Goal: Communication & Community: Share content

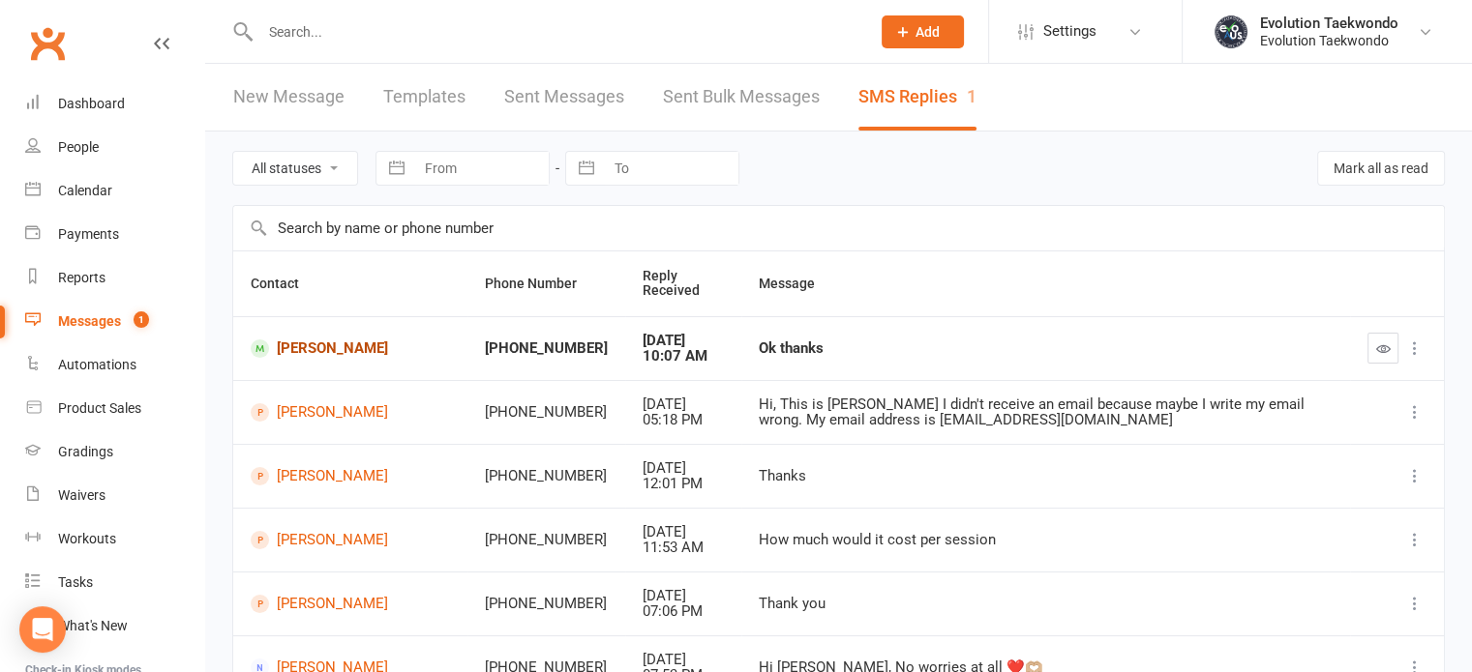
click at [345, 348] on link "[PERSON_NAME]" at bounding box center [350, 349] width 199 height 18
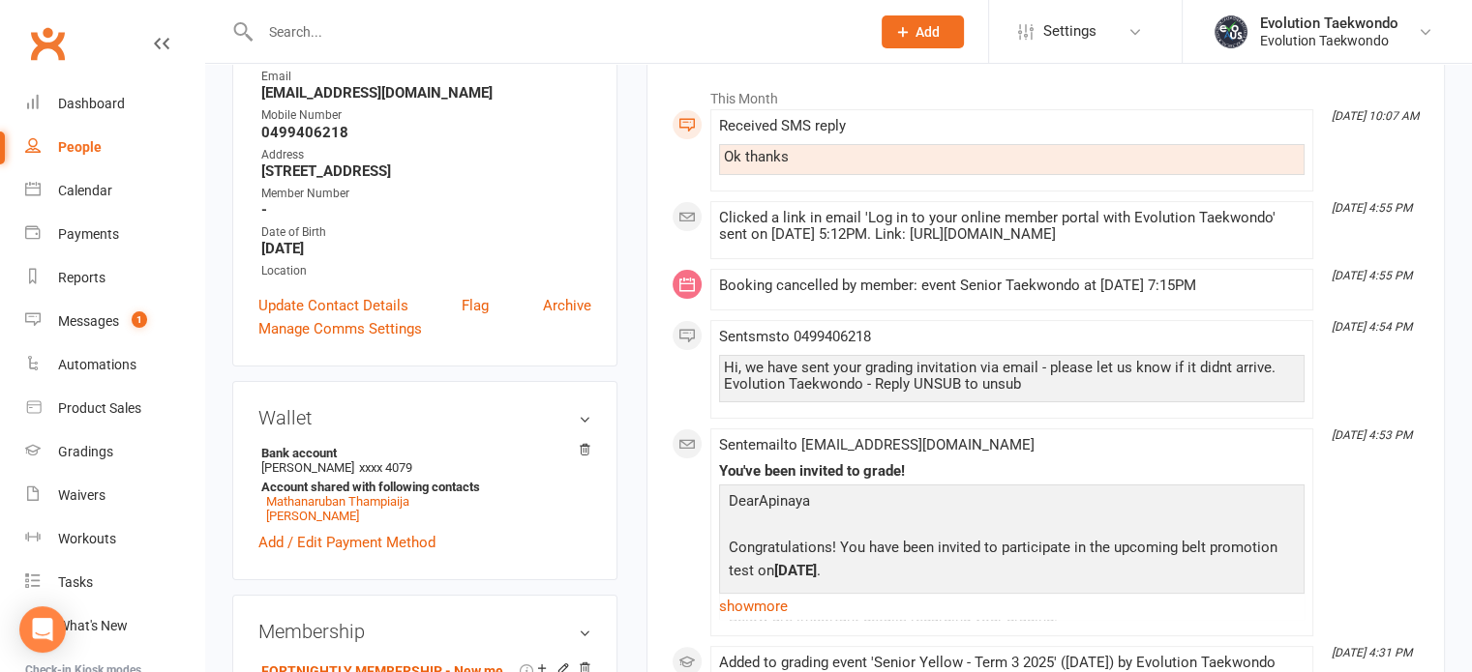
scroll to position [341, 0]
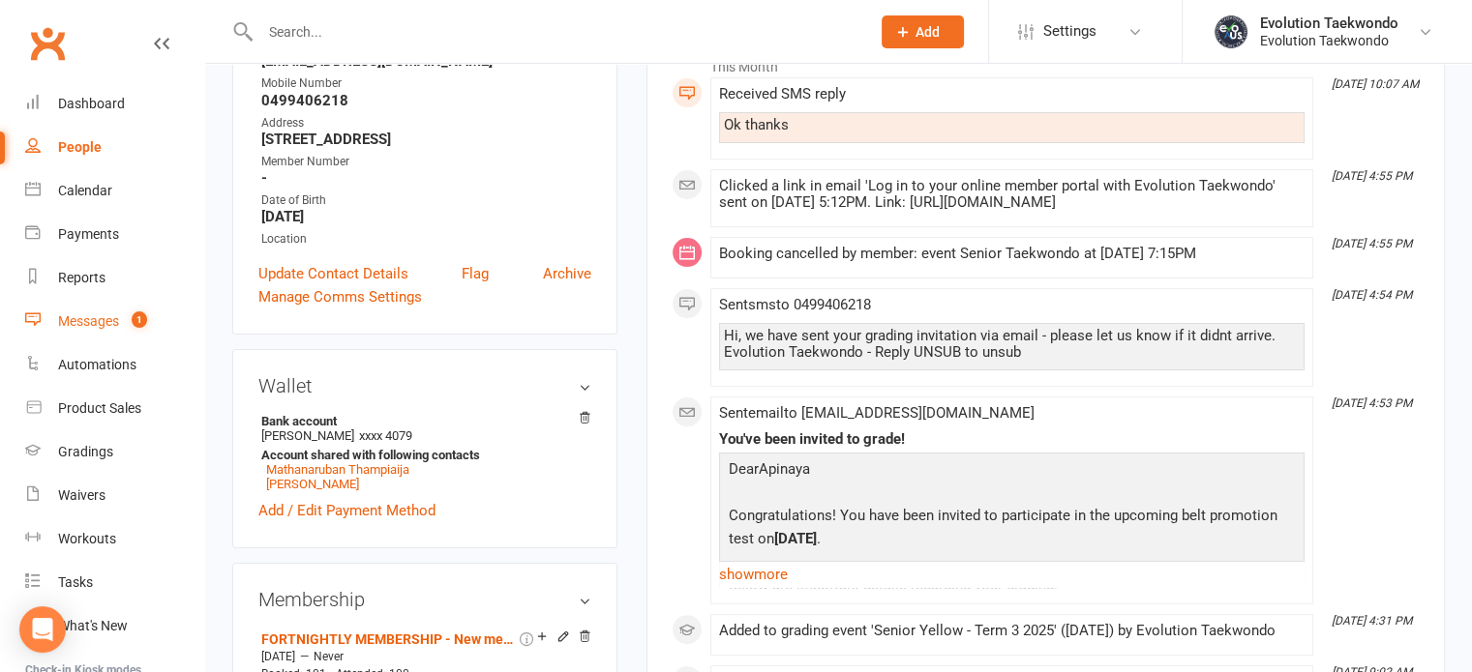
click at [81, 328] on div "Messages" at bounding box center [88, 320] width 61 height 15
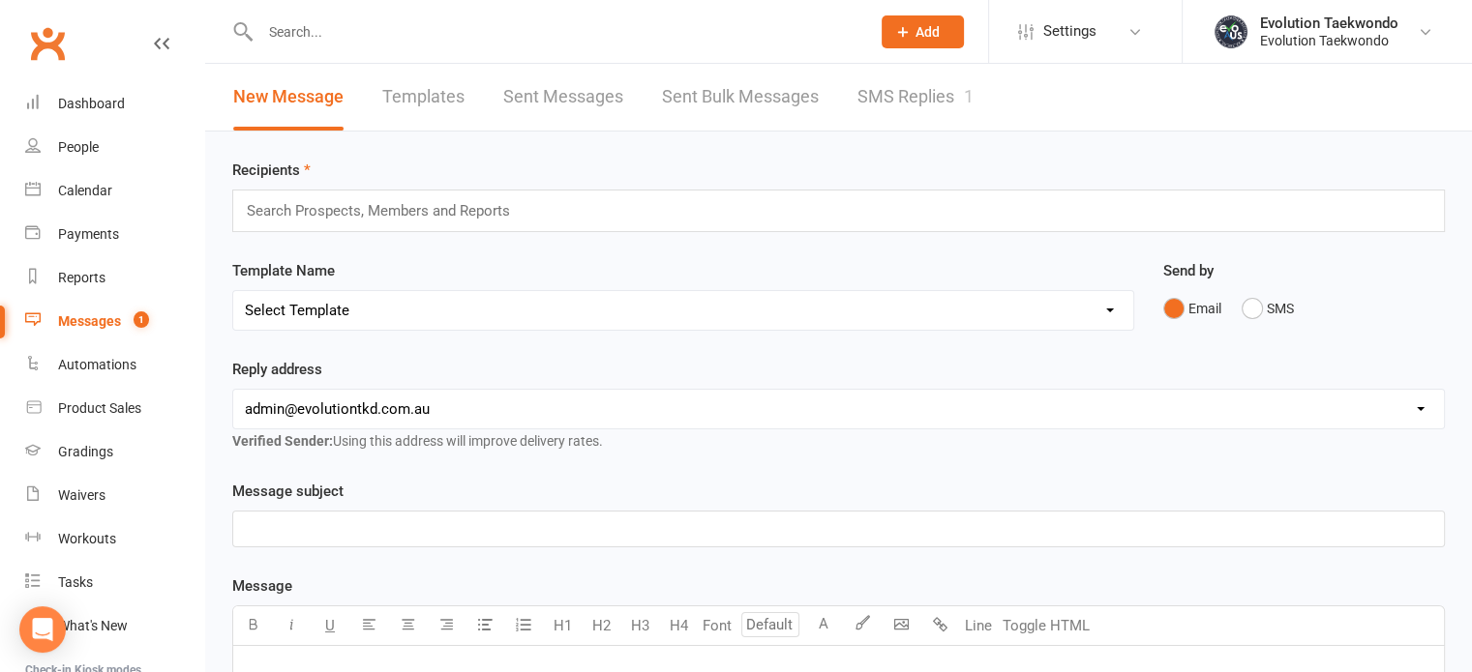
click at [902, 98] on link "SMS Replies 1" at bounding box center [915, 97] width 116 height 67
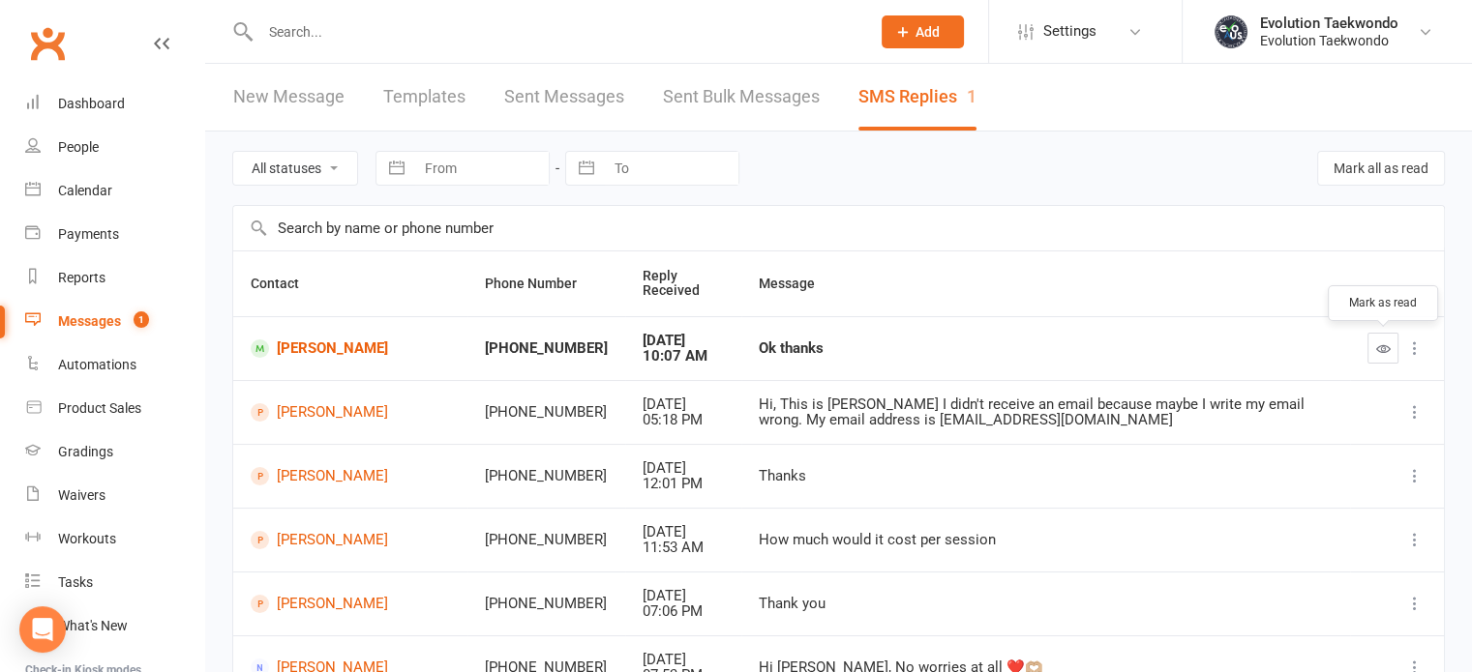
click at [1380, 351] on icon "button" at bounding box center [1383, 349] width 15 height 15
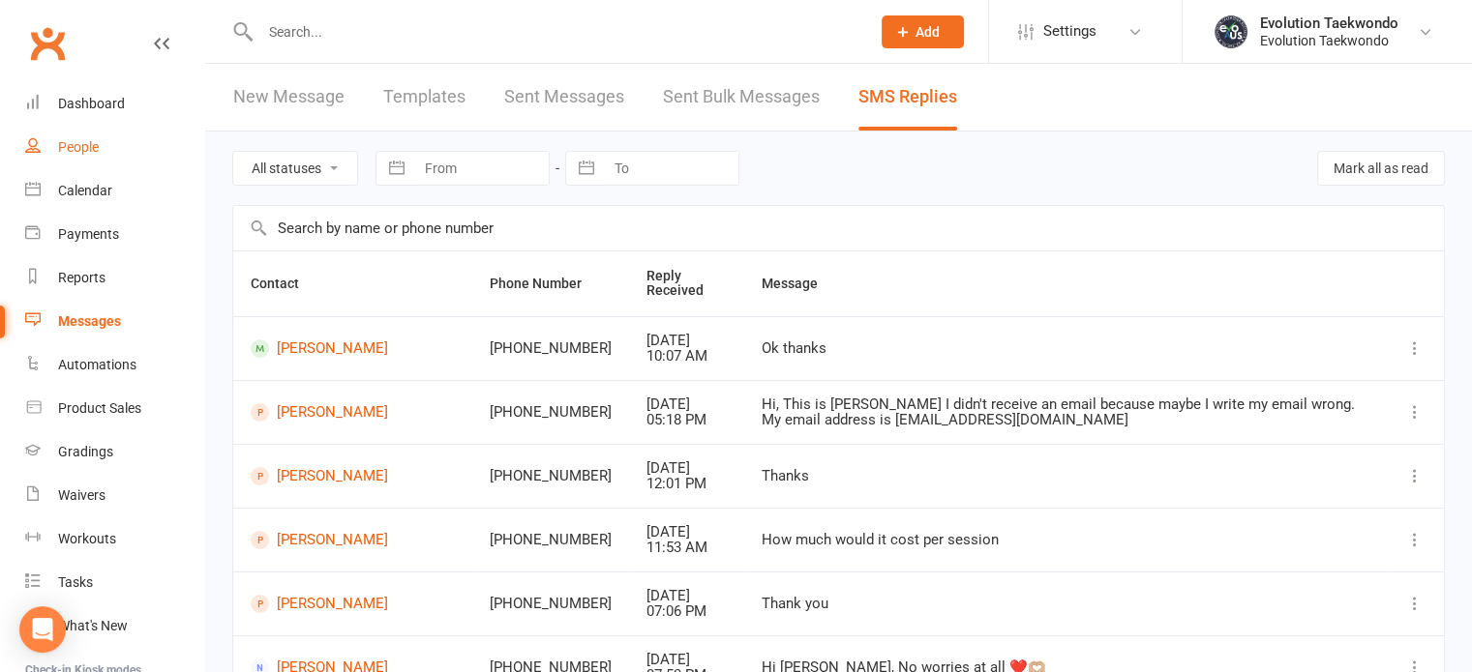
click at [77, 149] on div "People" at bounding box center [78, 146] width 41 height 15
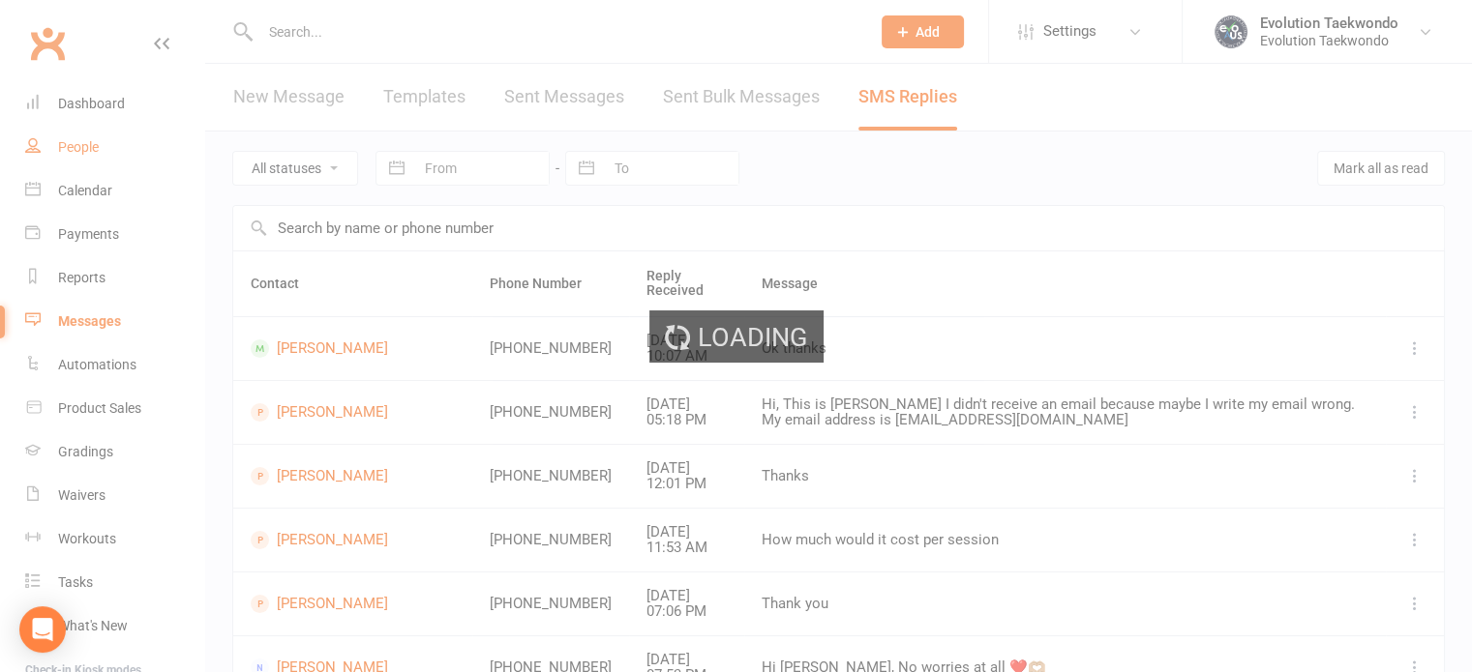
select select "25"
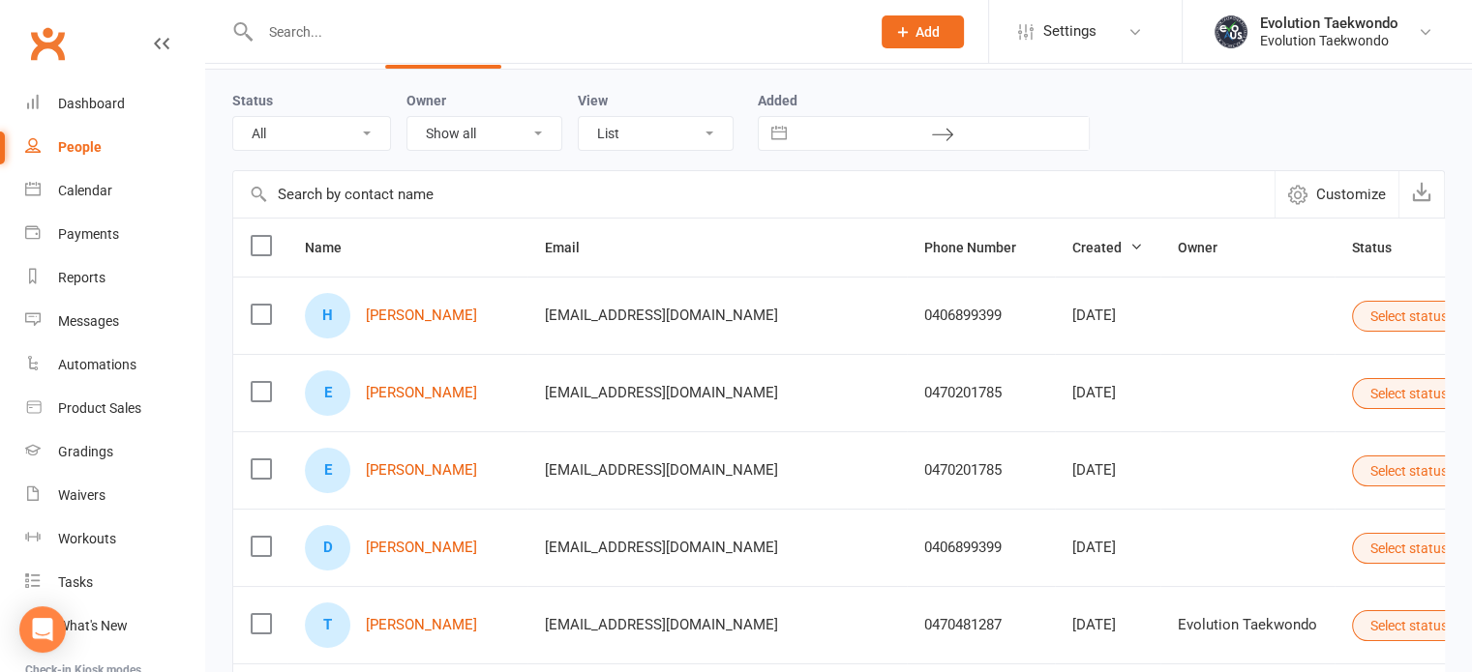
scroll to position [62, 0]
click at [436, 311] on link "[PERSON_NAME]" at bounding box center [421, 316] width 111 height 16
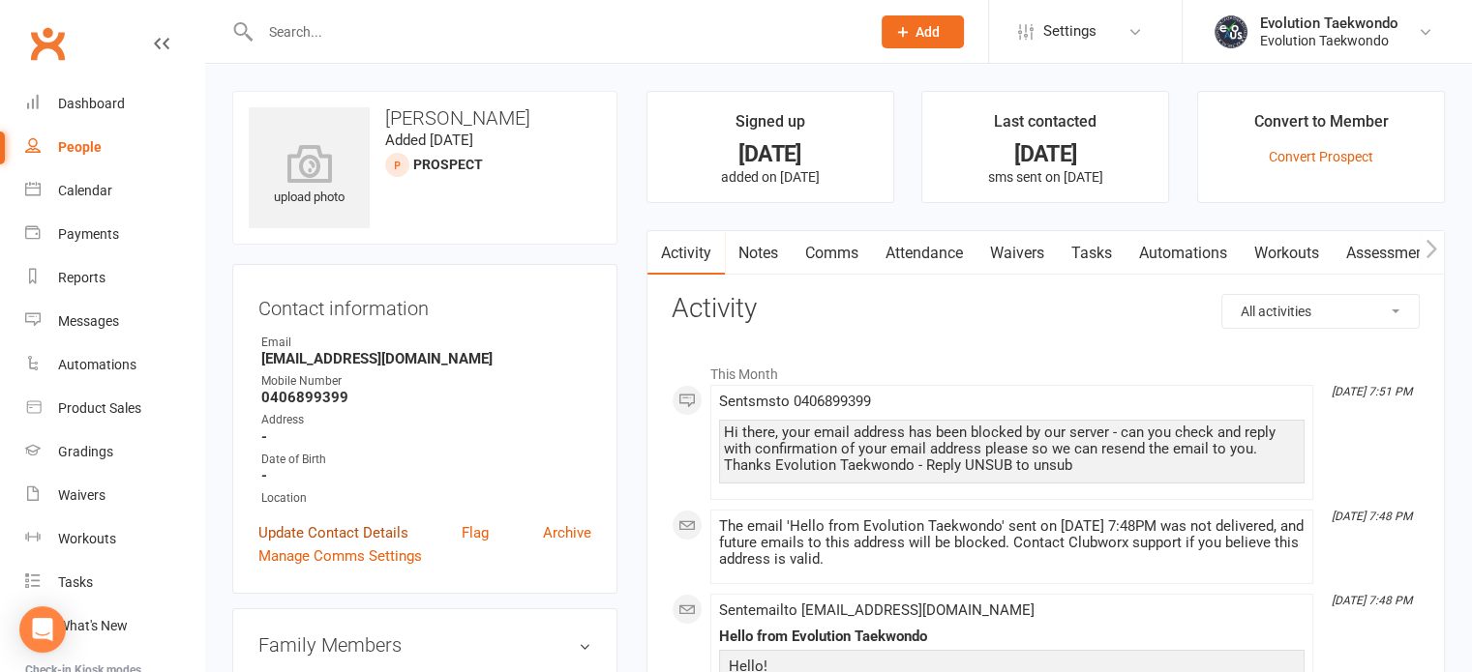
click at [351, 538] on link "Update Contact Details" at bounding box center [333, 532] width 150 height 23
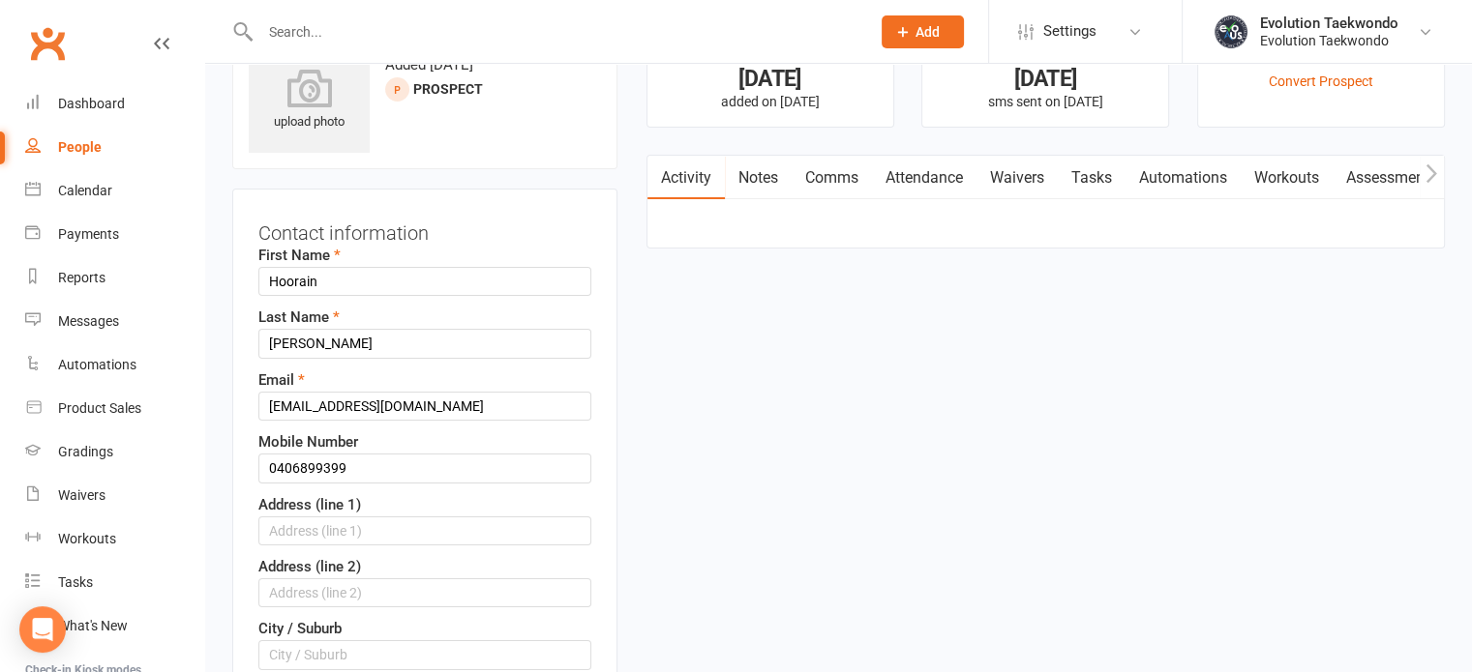
scroll to position [91, 0]
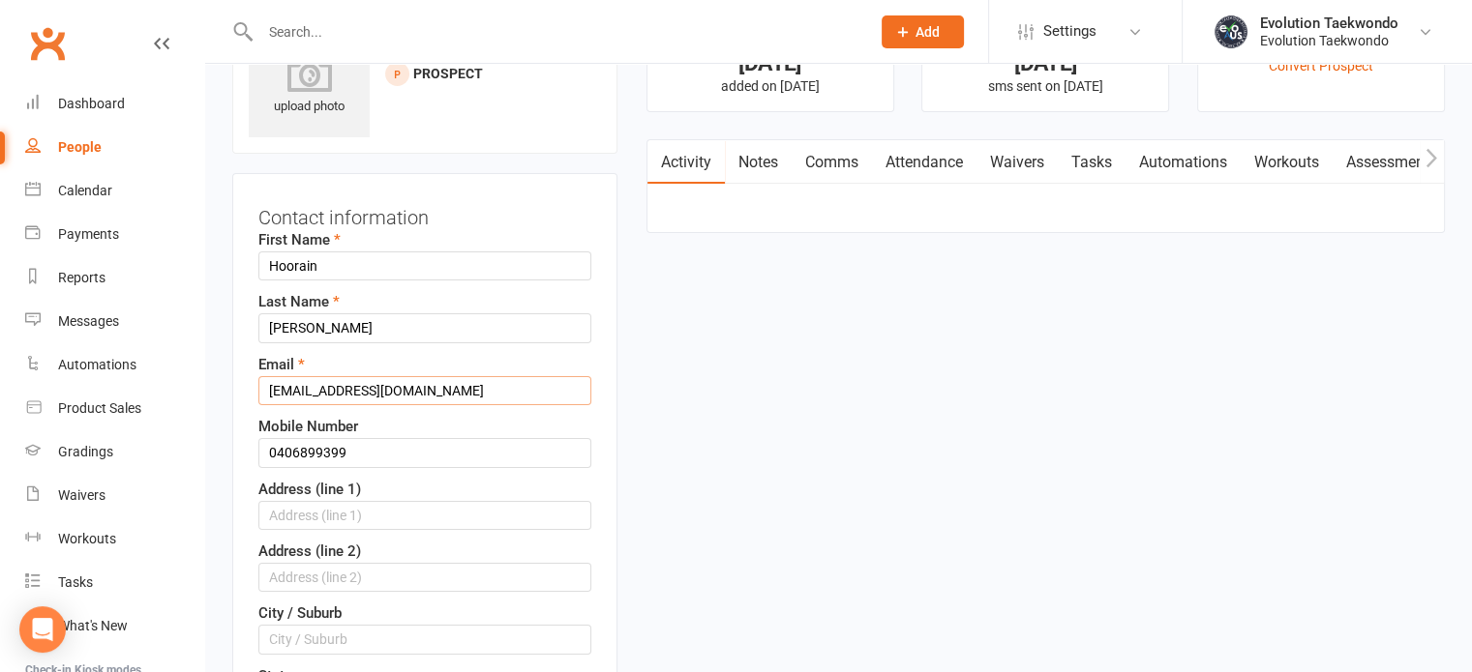
click at [437, 389] on input "[EMAIL_ADDRESS][DOMAIN_NAME]" at bounding box center [424, 390] width 333 height 29
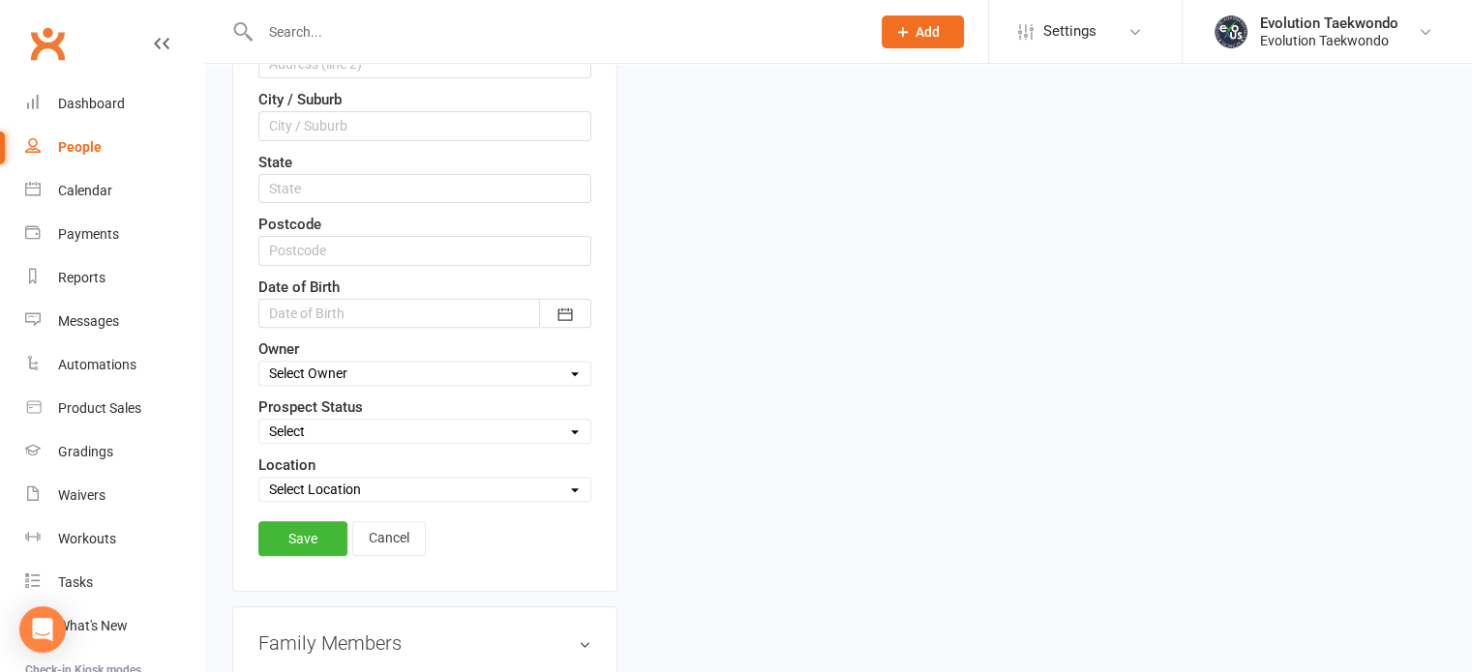
scroll to position [608, 0]
type input "[EMAIL_ADDRESS][DOMAIN_NAME]"
click at [574, 482] on select "Select Location [GEOGRAPHIC_DATA] West Training room" at bounding box center [424, 486] width 331 height 21
select select "0"
click at [259, 476] on select "Select Location [GEOGRAPHIC_DATA] West Training room" at bounding box center [424, 486] width 331 height 21
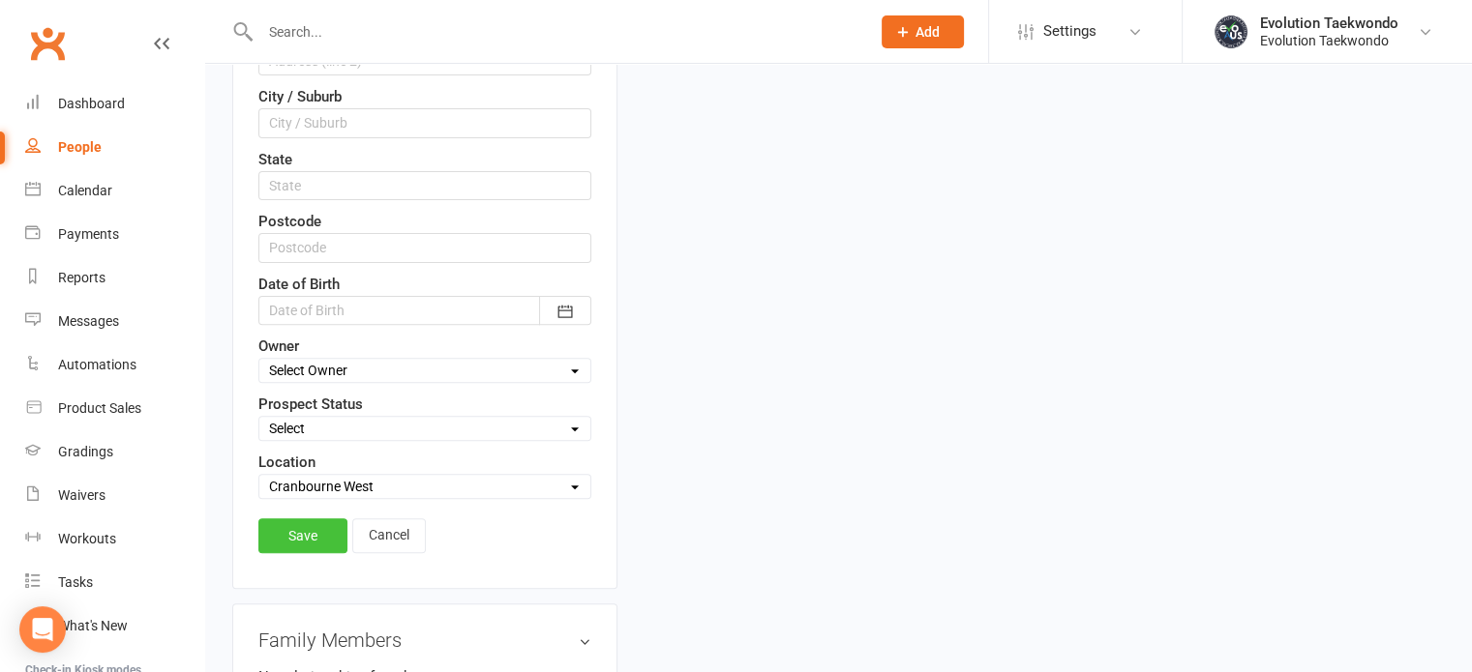
click at [308, 531] on link "Save" at bounding box center [302, 536] width 89 height 35
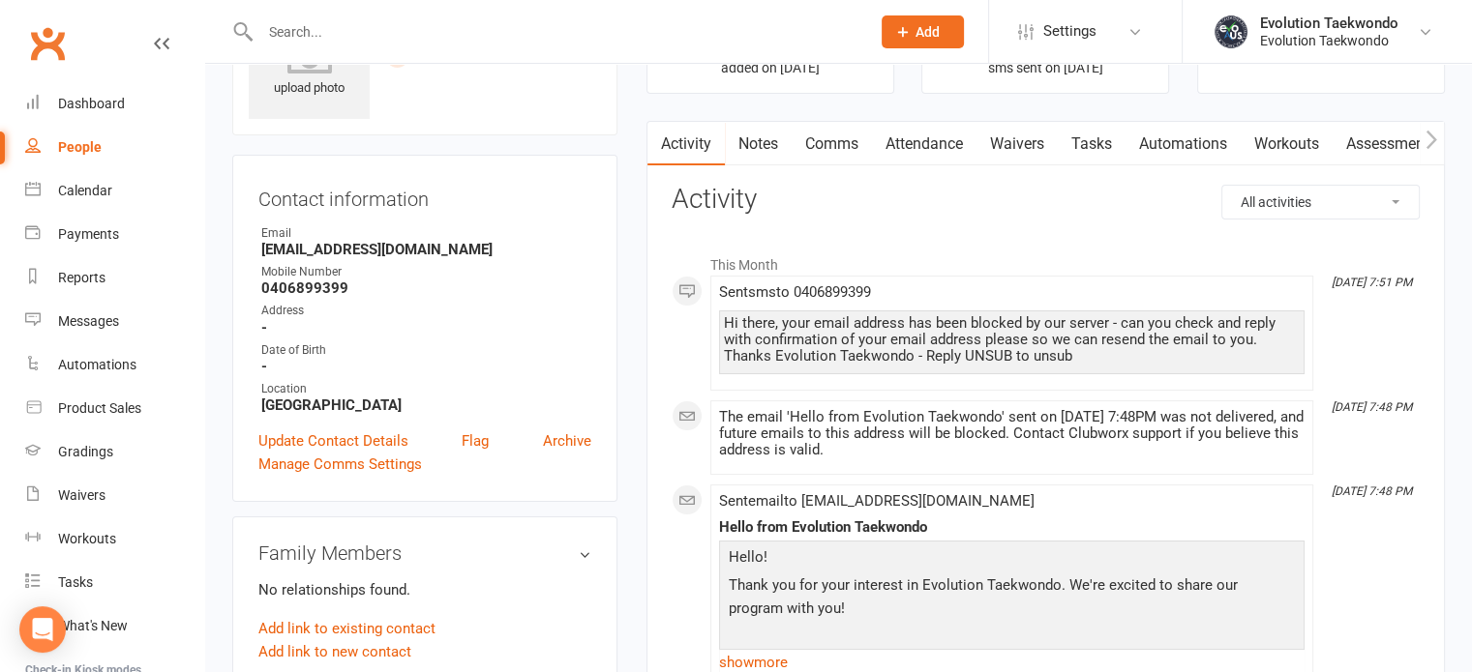
scroll to position [103, 0]
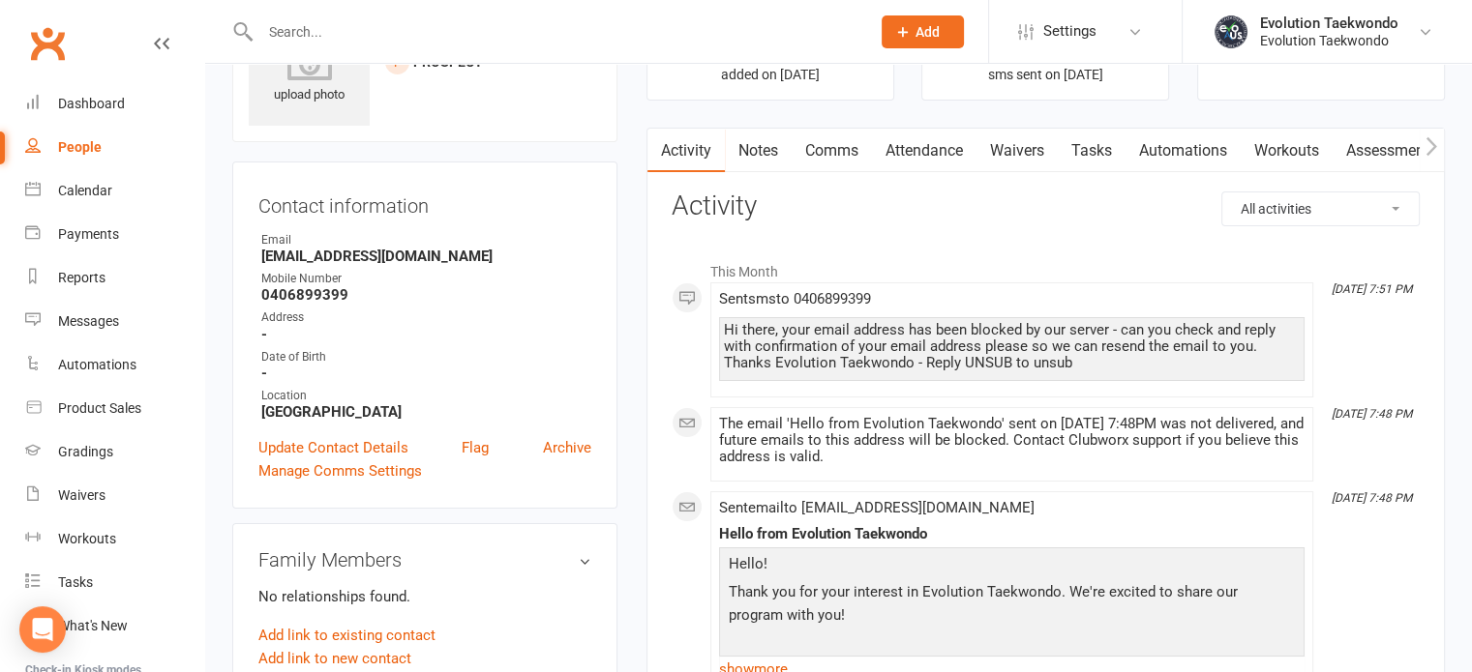
click at [840, 152] on link "Comms" at bounding box center [831, 151] width 80 height 45
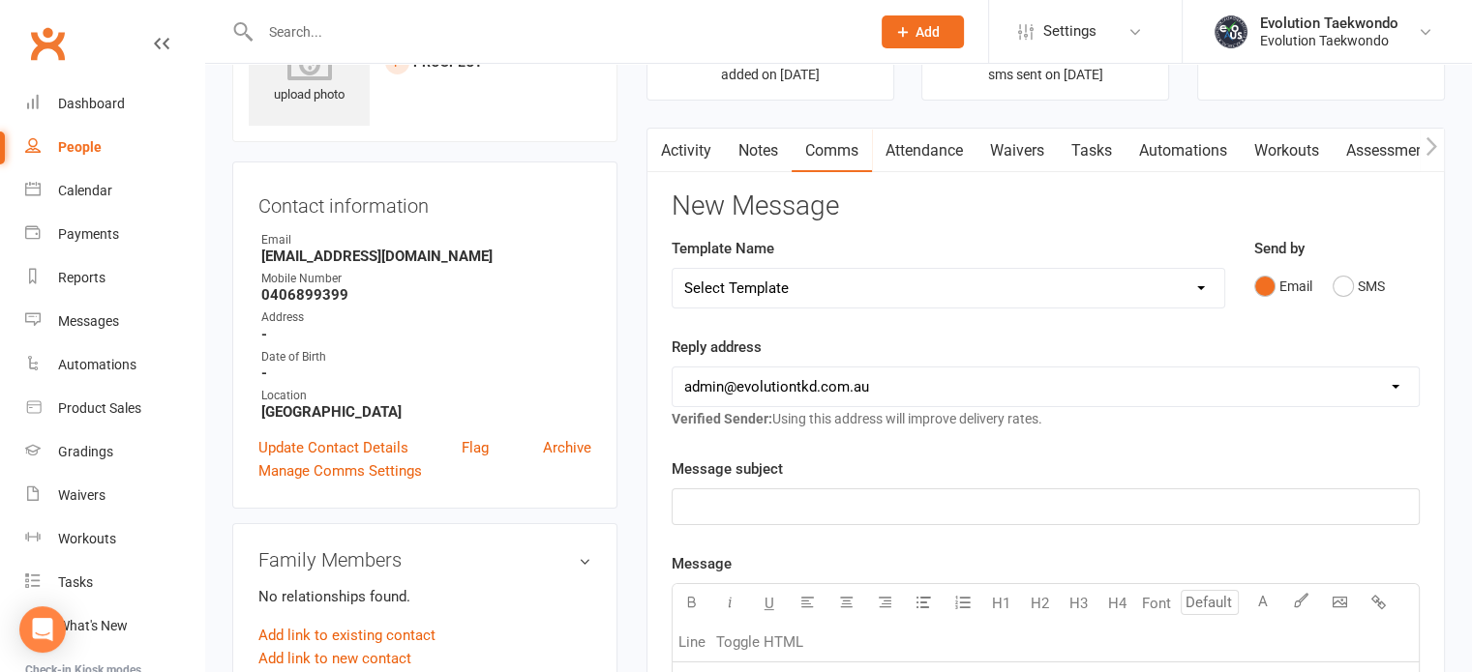
click at [1205, 287] on select "Select Template [Email] 3. After complimentary class [Email] 5. MEMBERSHIP INFO…" at bounding box center [947, 288] width 551 height 39
select select "5"
click at [672, 269] on select "Select Template [Email] 3. After complimentary class [Email] 5. MEMBERSHIP INFO…" at bounding box center [947, 288] width 551 height 39
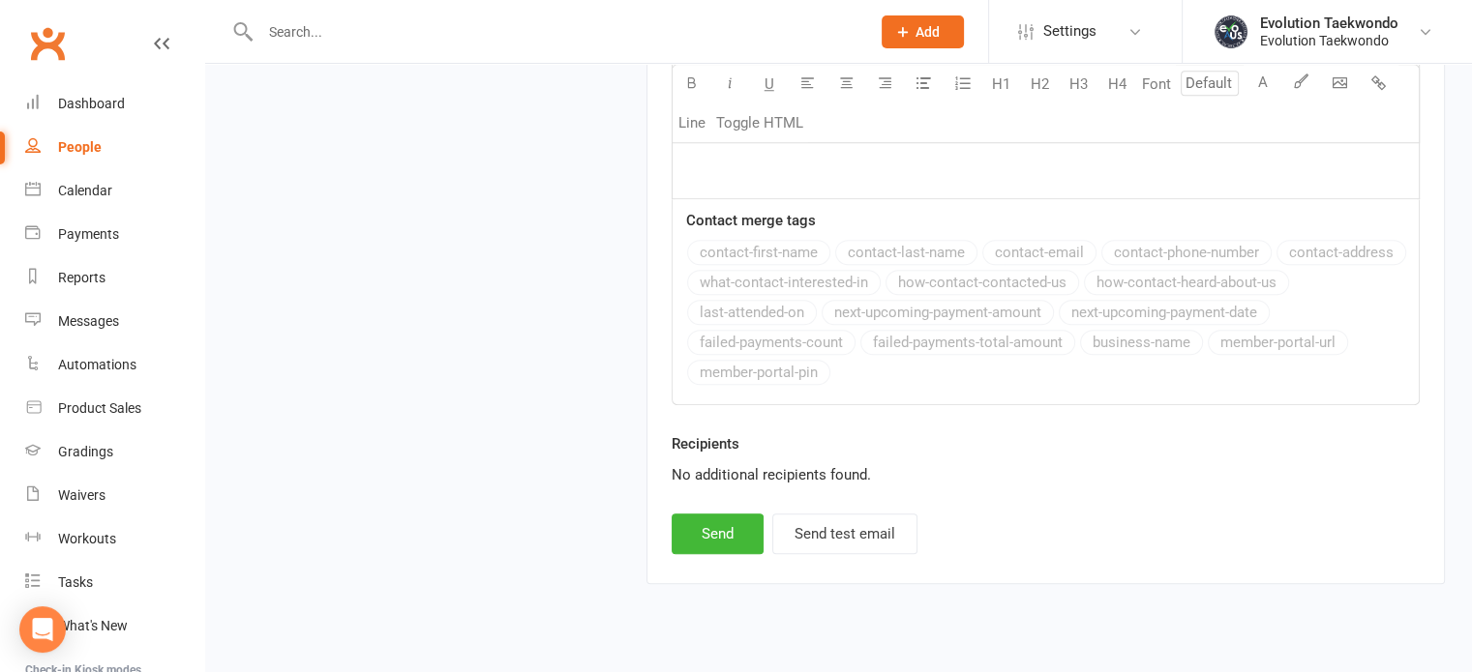
scroll to position [1714, 0]
click at [726, 530] on button "Send" at bounding box center [717, 533] width 92 height 41
select select
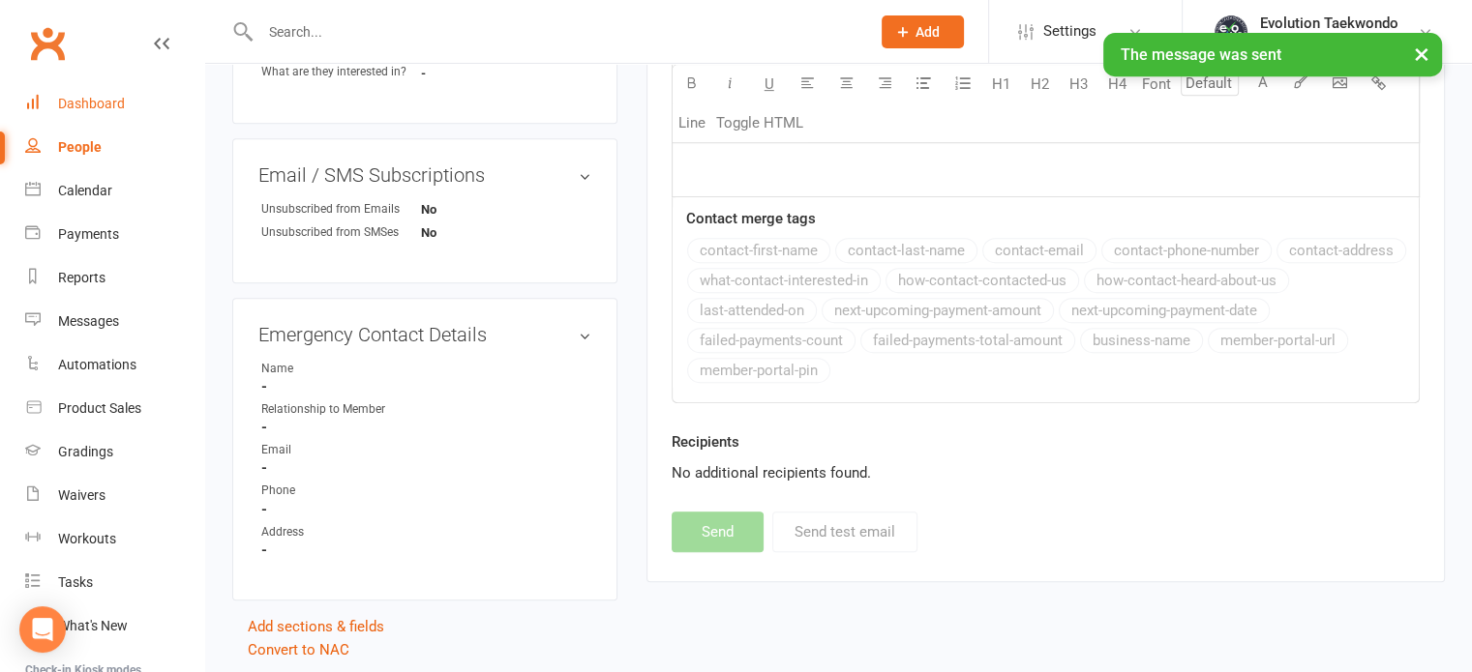
click at [102, 104] on div "Dashboard" at bounding box center [91, 103] width 67 height 15
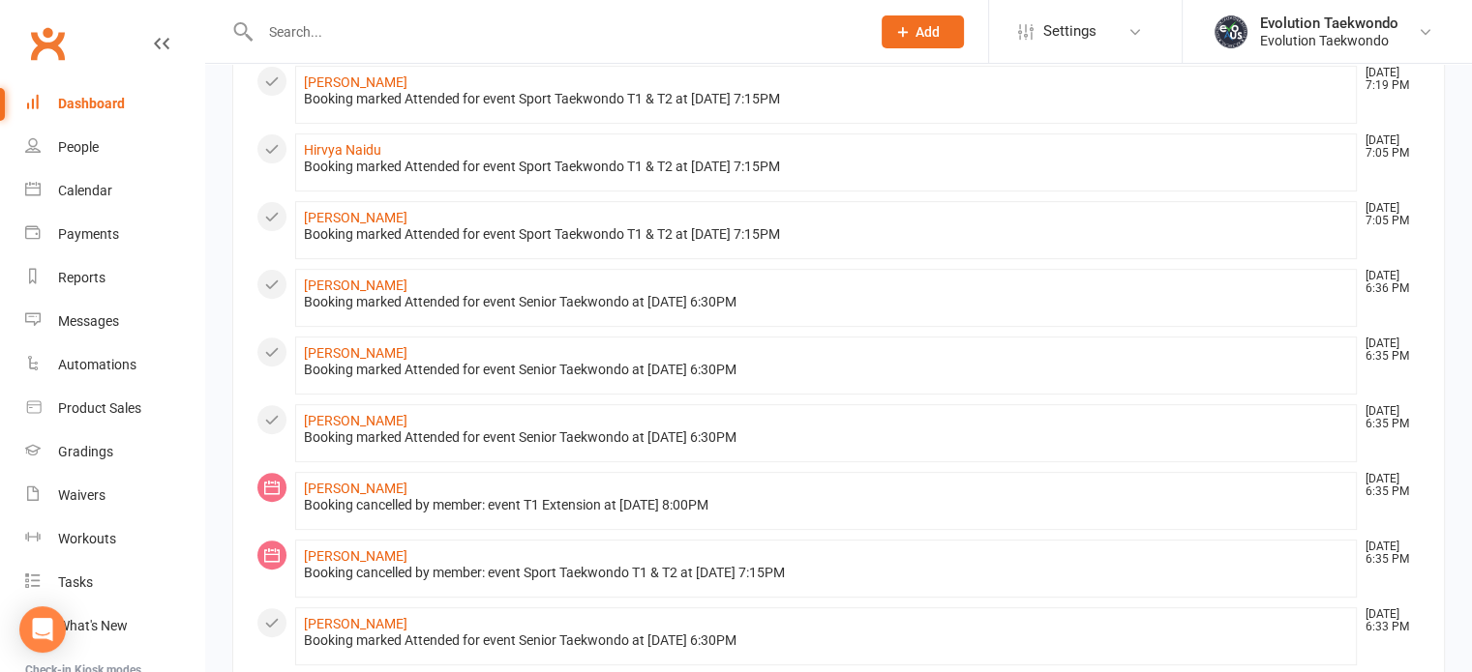
scroll to position [639, 0]
click at [101, 452] on div "Gradings" at bounding box center [85, 451] width 55 height 15
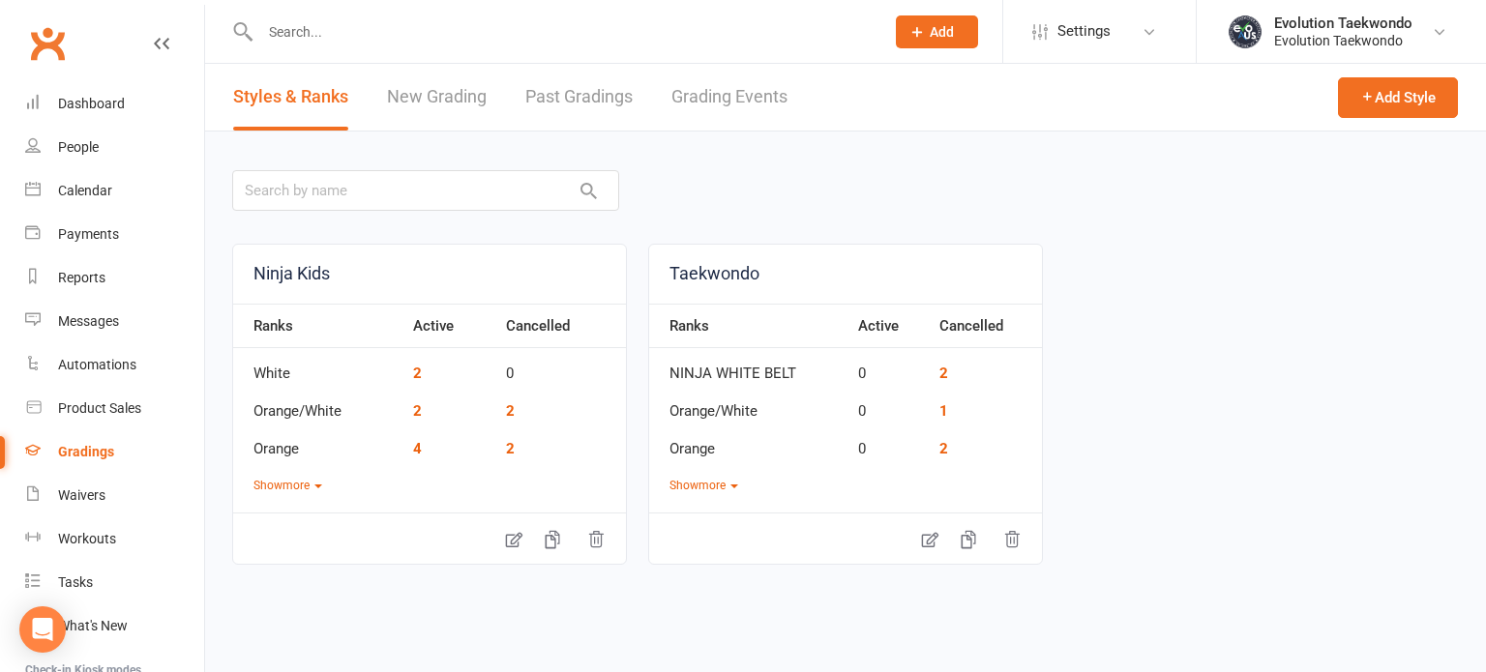
click at [731, 99] on link "Grading Events" at bounding box center [729, 97] width 116 height 67
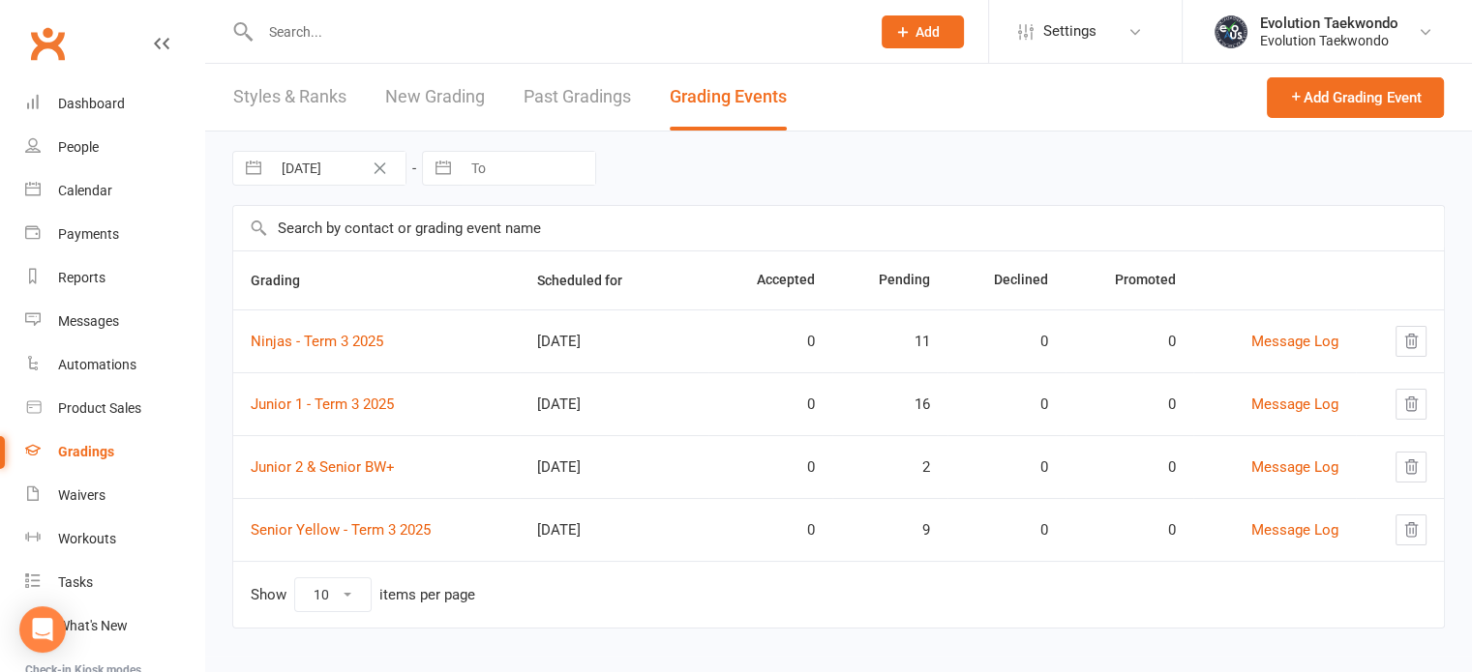
click at [491, 38] on input "text" at bounding box center [555, 31] width 602 height 27
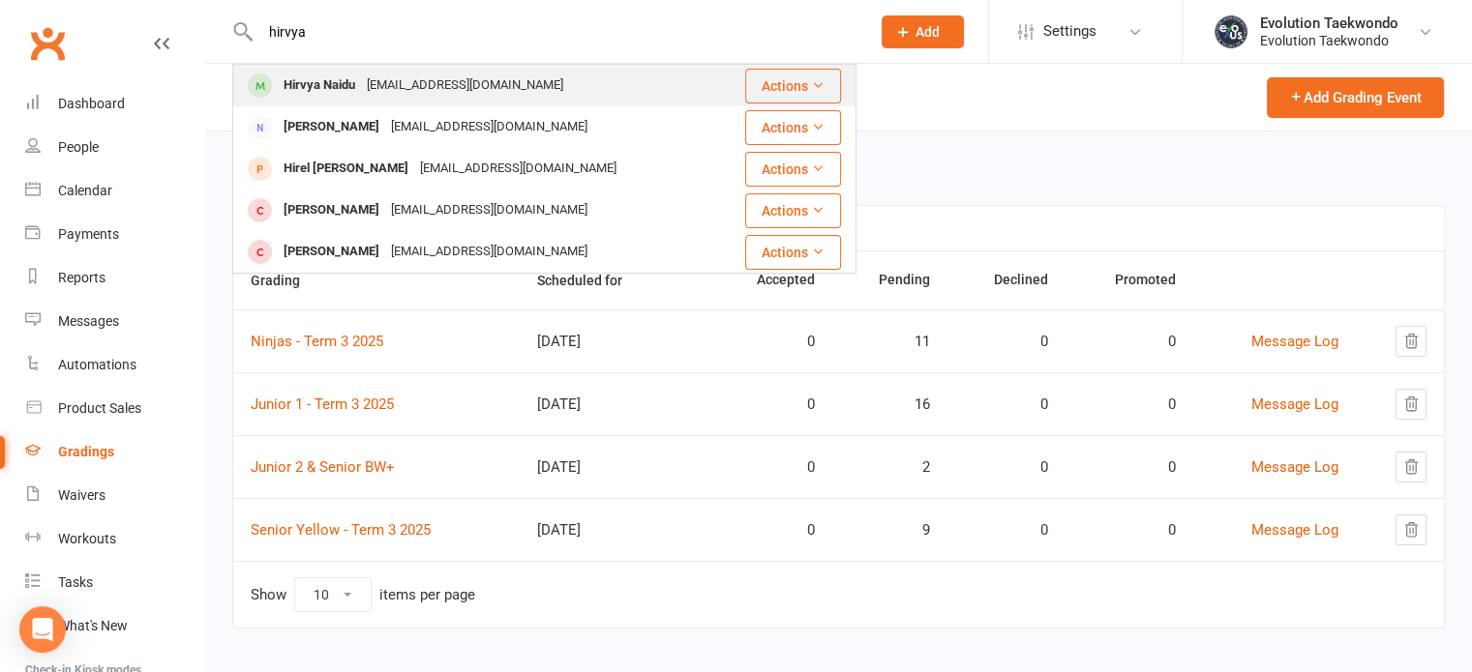
type input "hirvya"
click at [445, 94] on div "[EMAIL_ADDRESS][DOMAIN_NAME]" at bounding box center [465, 86] width 208 height 28
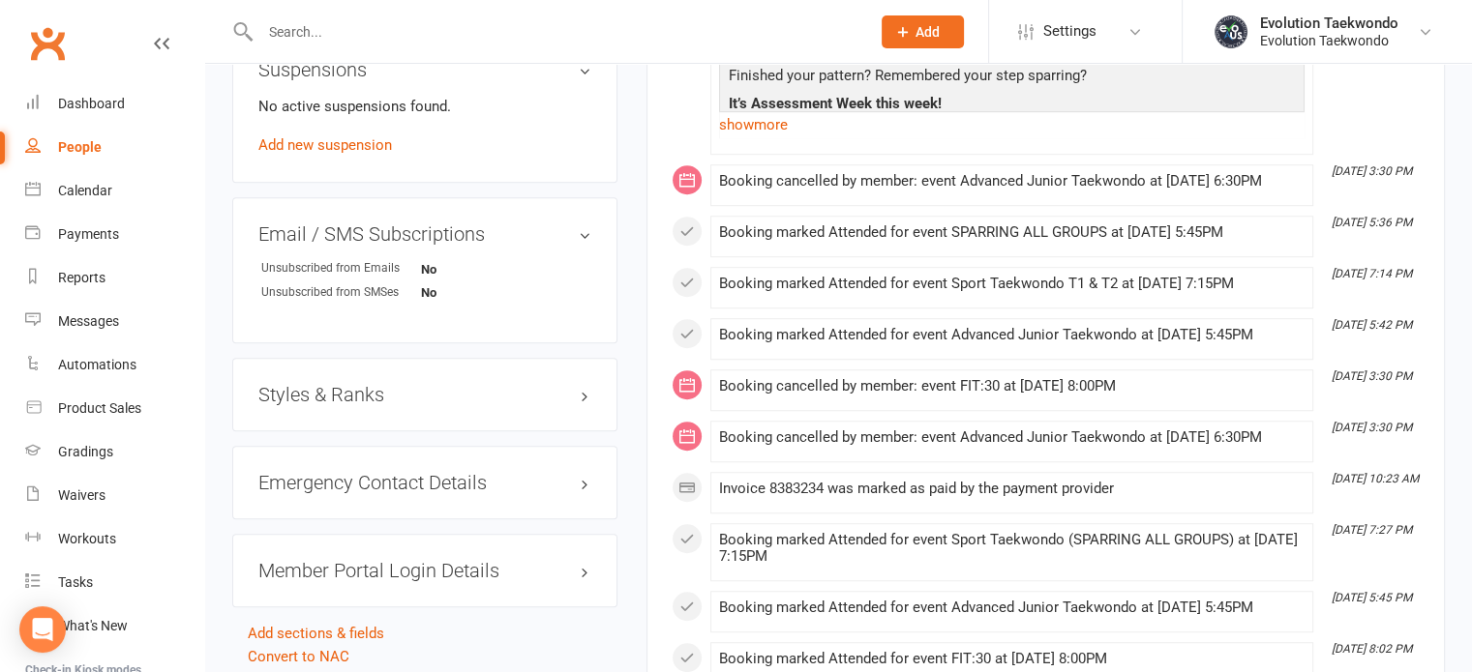
scroll to position [1258, 0]
click at [372, 399] on h3 "Styles & Ranks" at bounding box center [424, 394] width 333 height 21
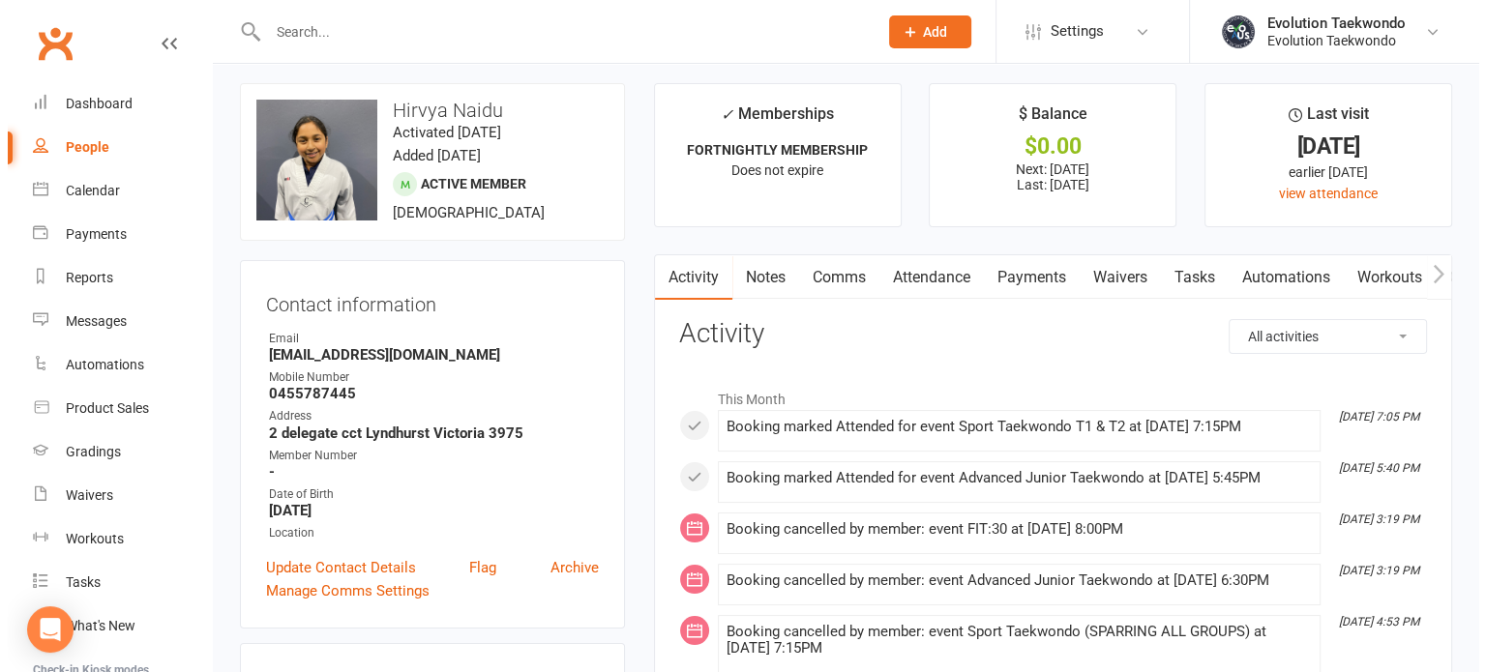
scroll to position [0, 0]
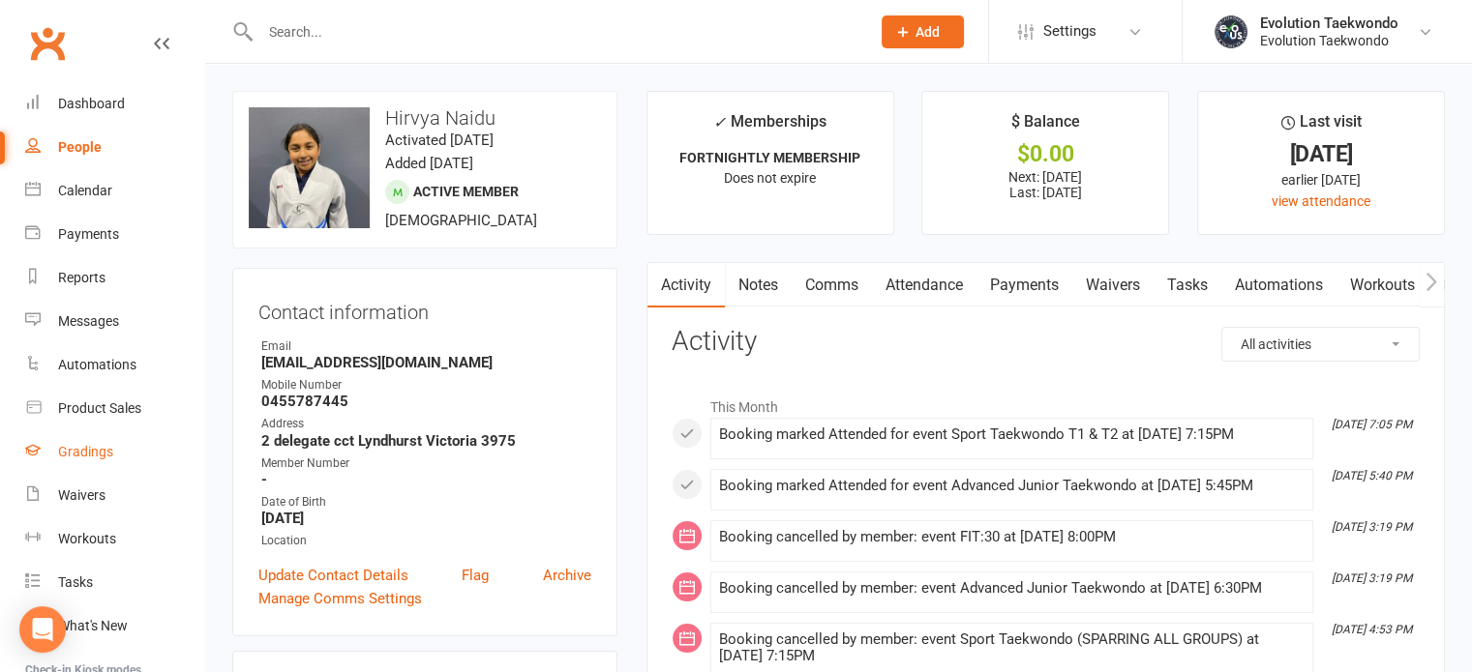
click at [93, 453] on div "Gradings" at bounding box center [85, 451] width 55 height 15
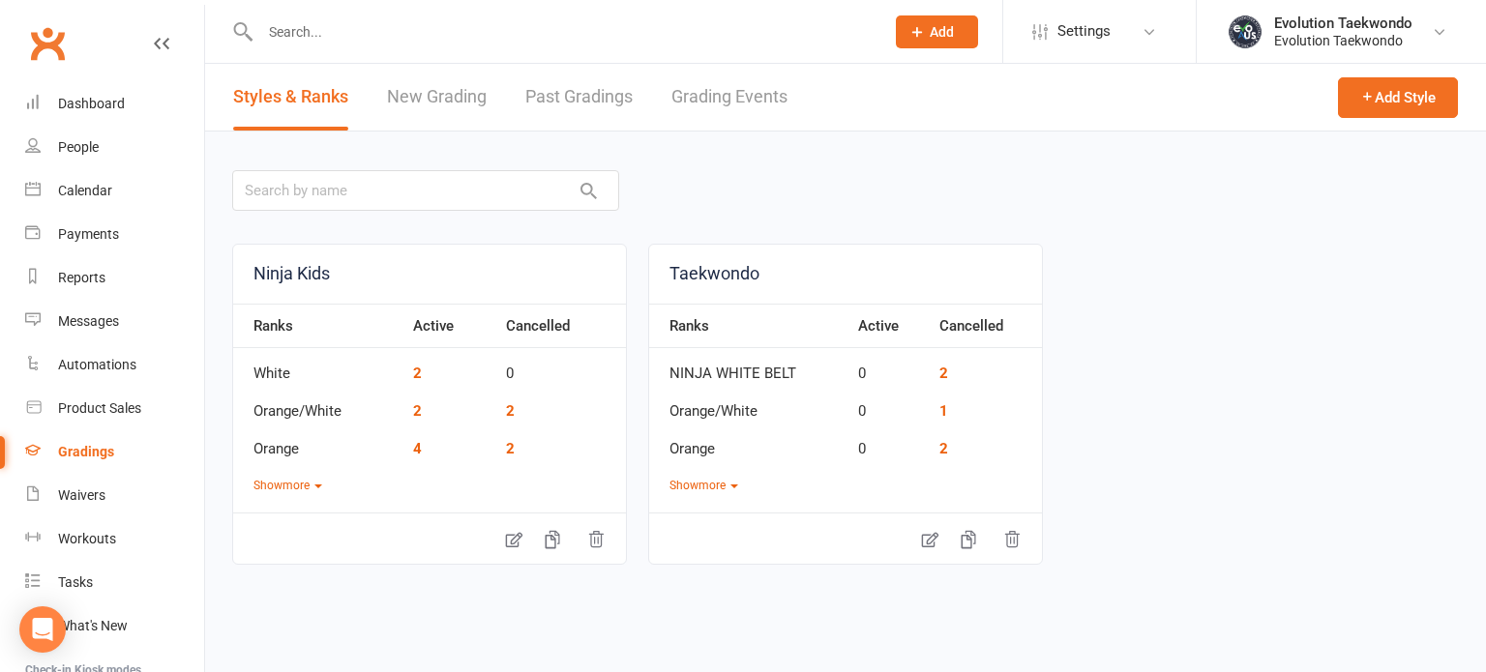
click at [716, 103] on link "Grading Events" at bounding box center [729, 97] width 116 height 67
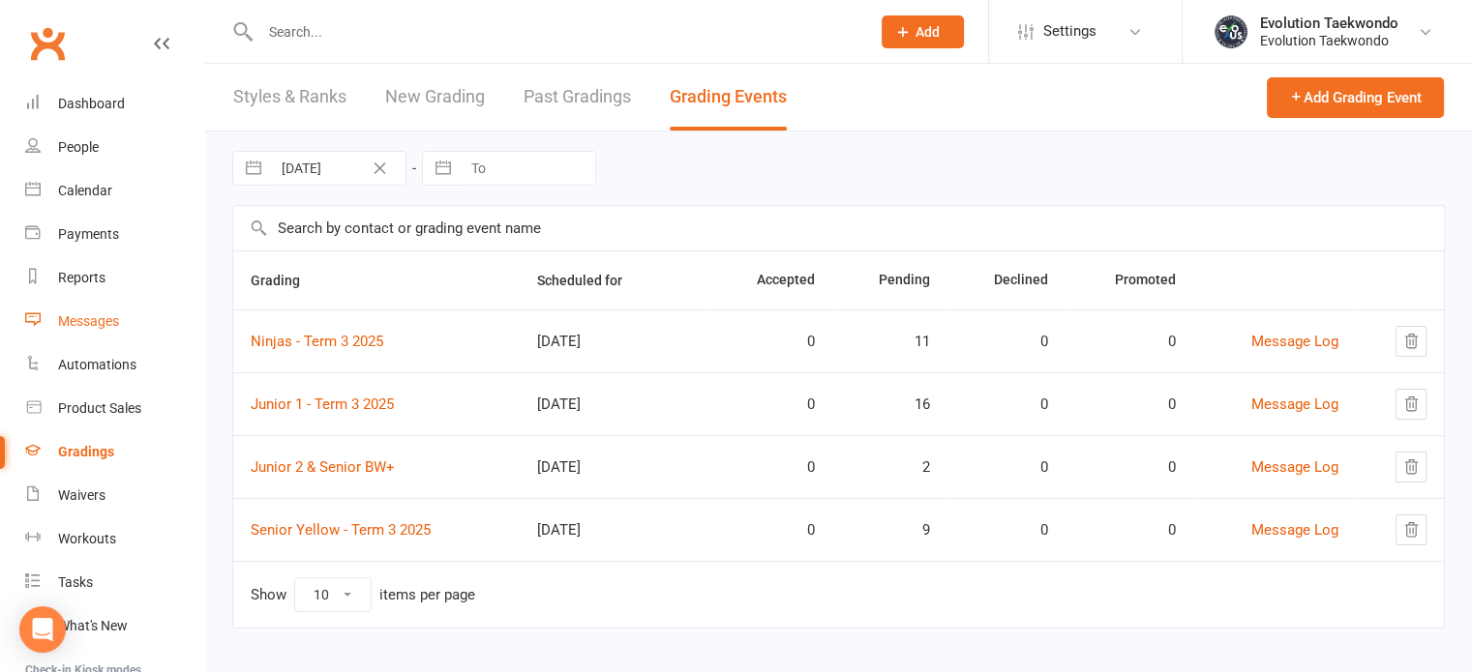
click at [89, 318] on div "Messages" at bounding box center [88, 320] width 61 height 15
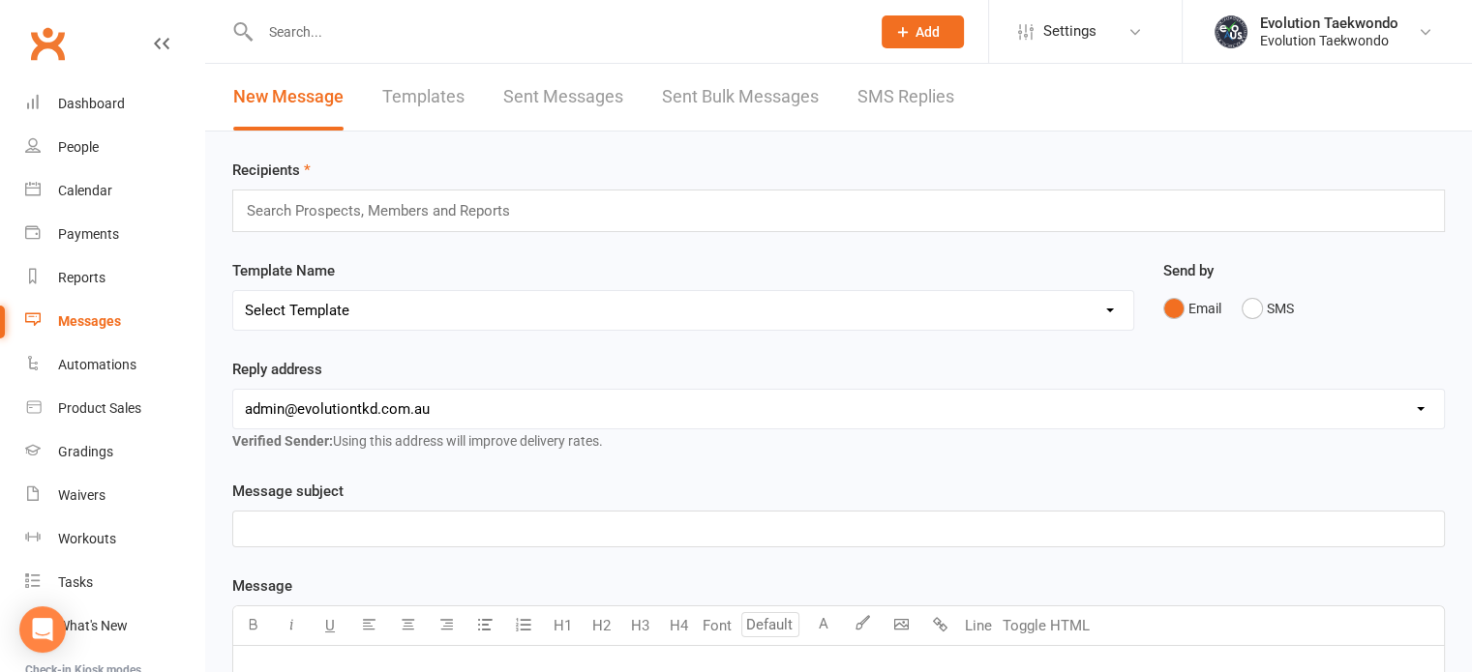
click at [426, 94] on link "Templates" at bounding box center [423, 97] width 82 height 67
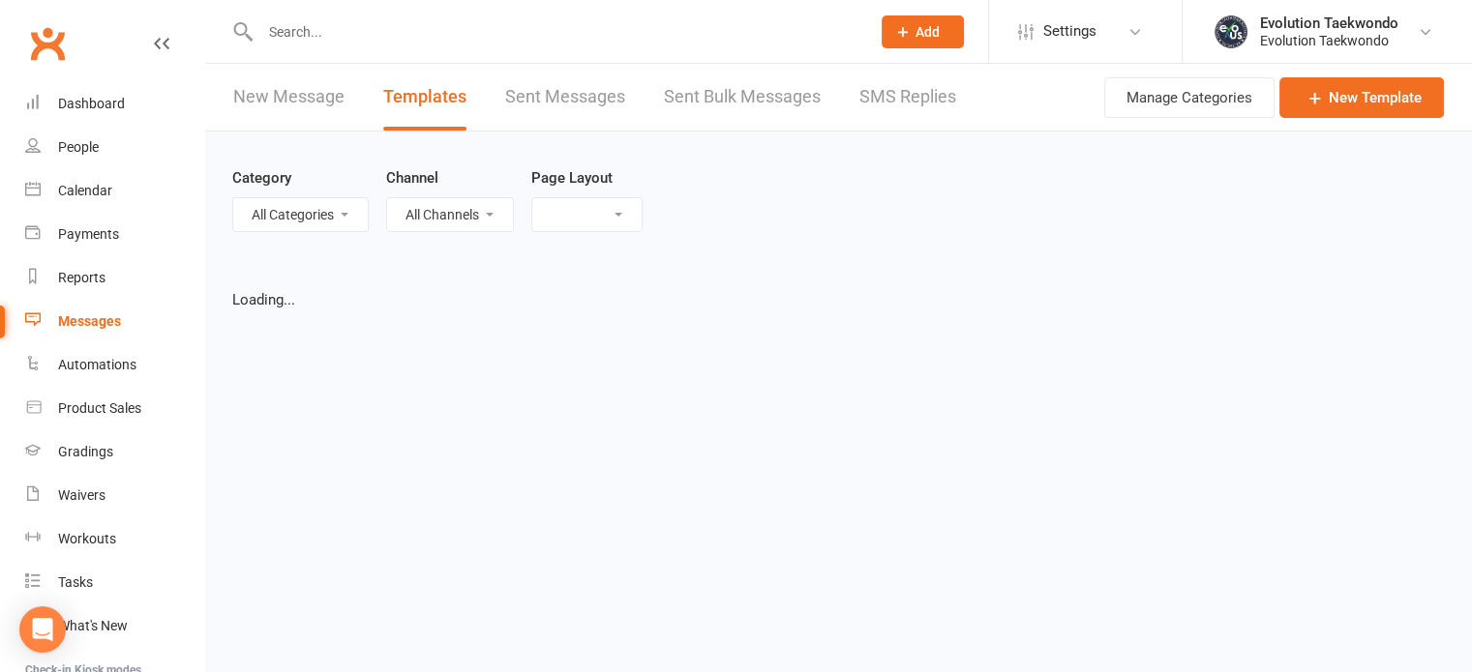
select select "list"
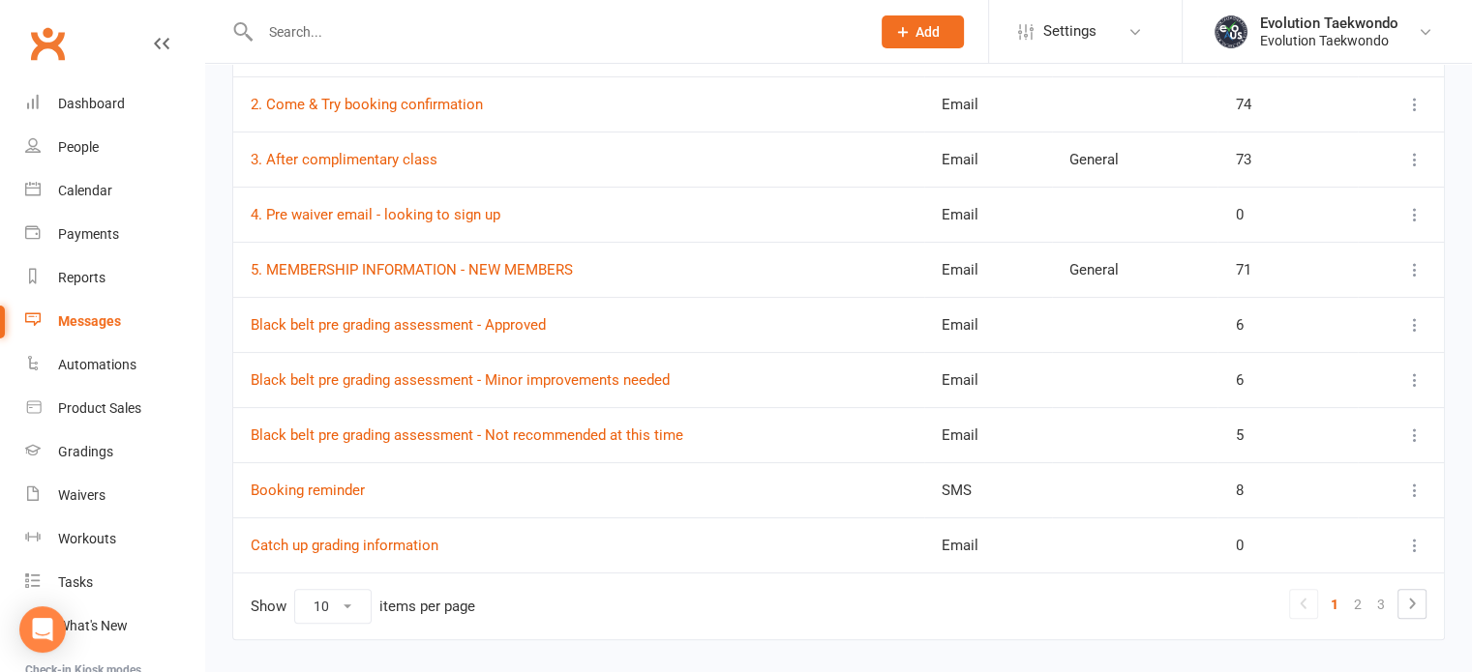
scroll to position [399, 0]
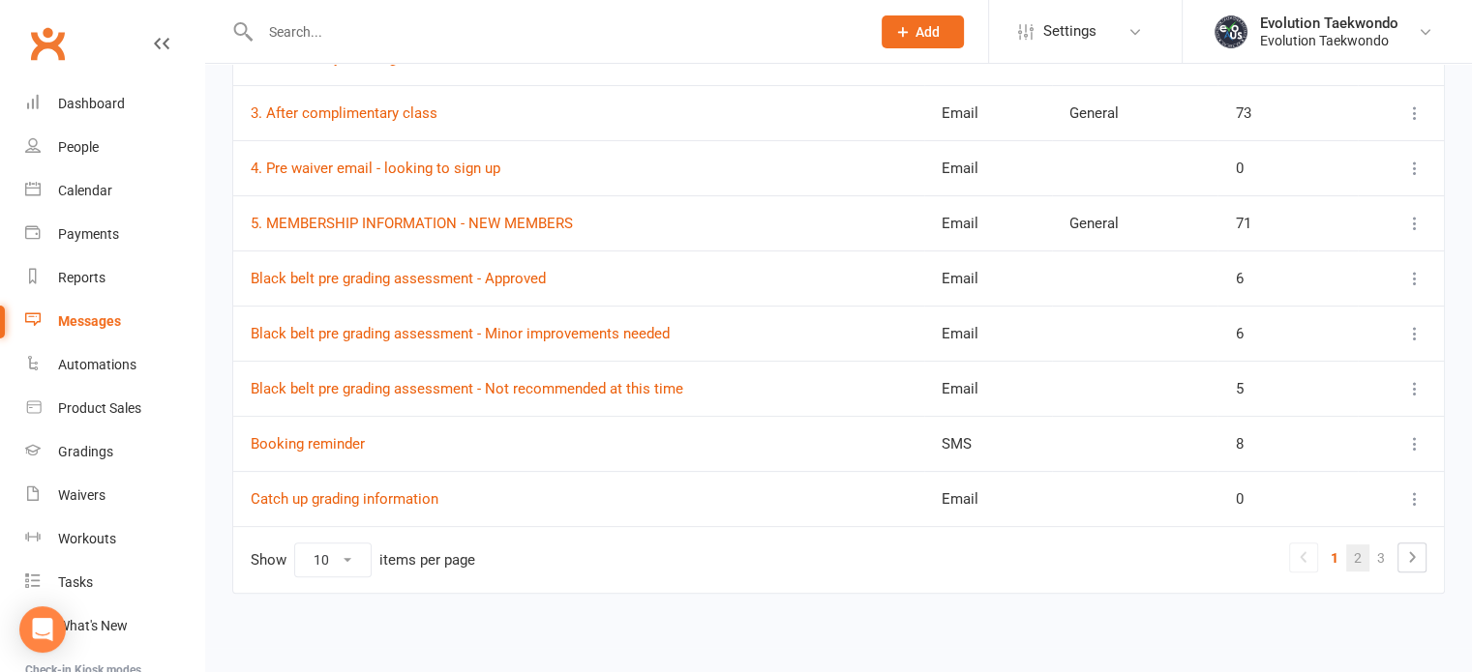
click at [1357, 551] on link "2" at bounding box center [1357, 558] width 23 height 27
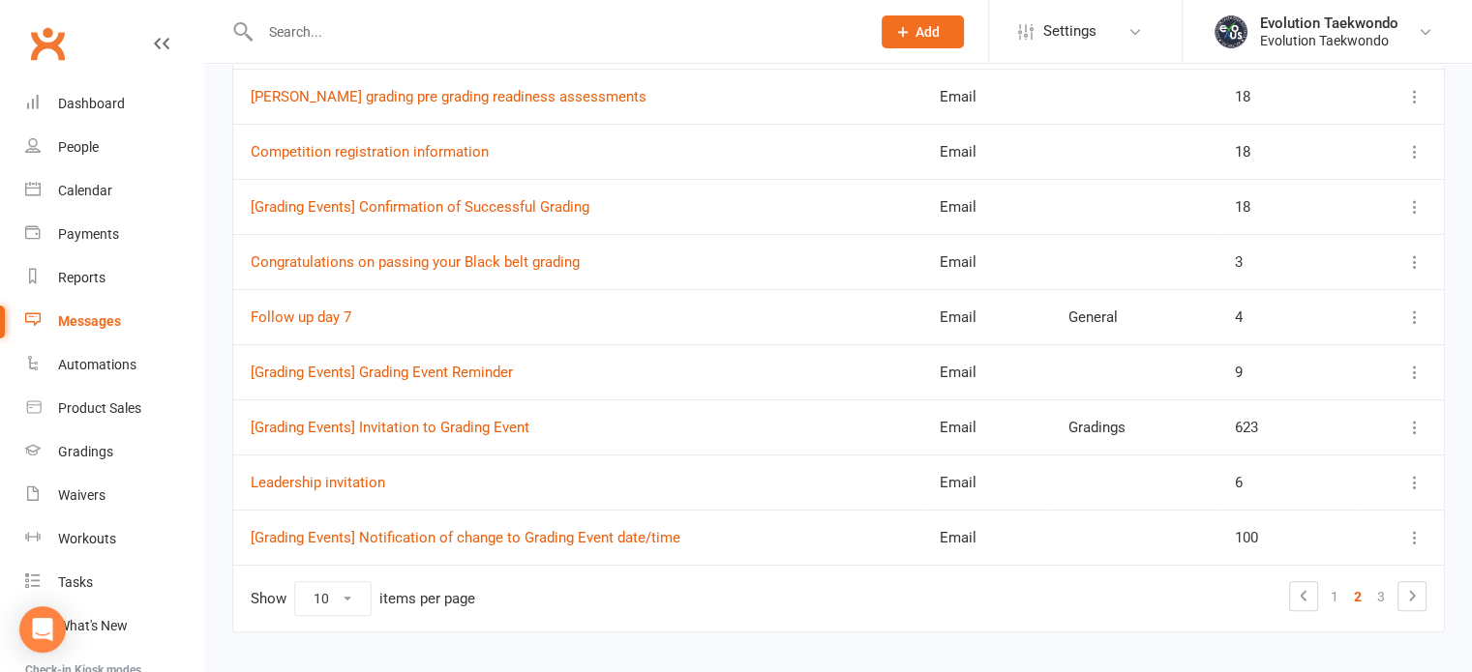
scroll to position [360, 0]
click at [510, 421] on link "[Grading Events] Invitation to Grading Event" at bounding box center [390, 427] width 279 height 17
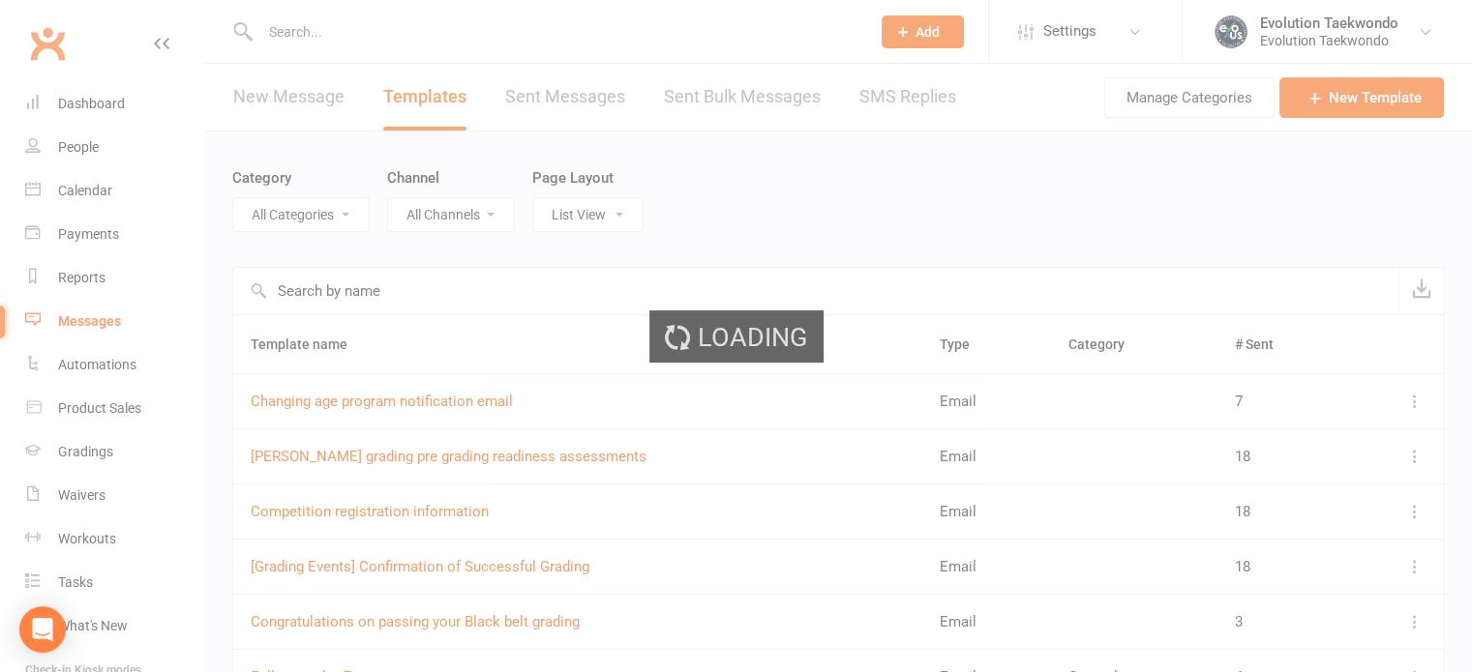
select select "grading_event_template"
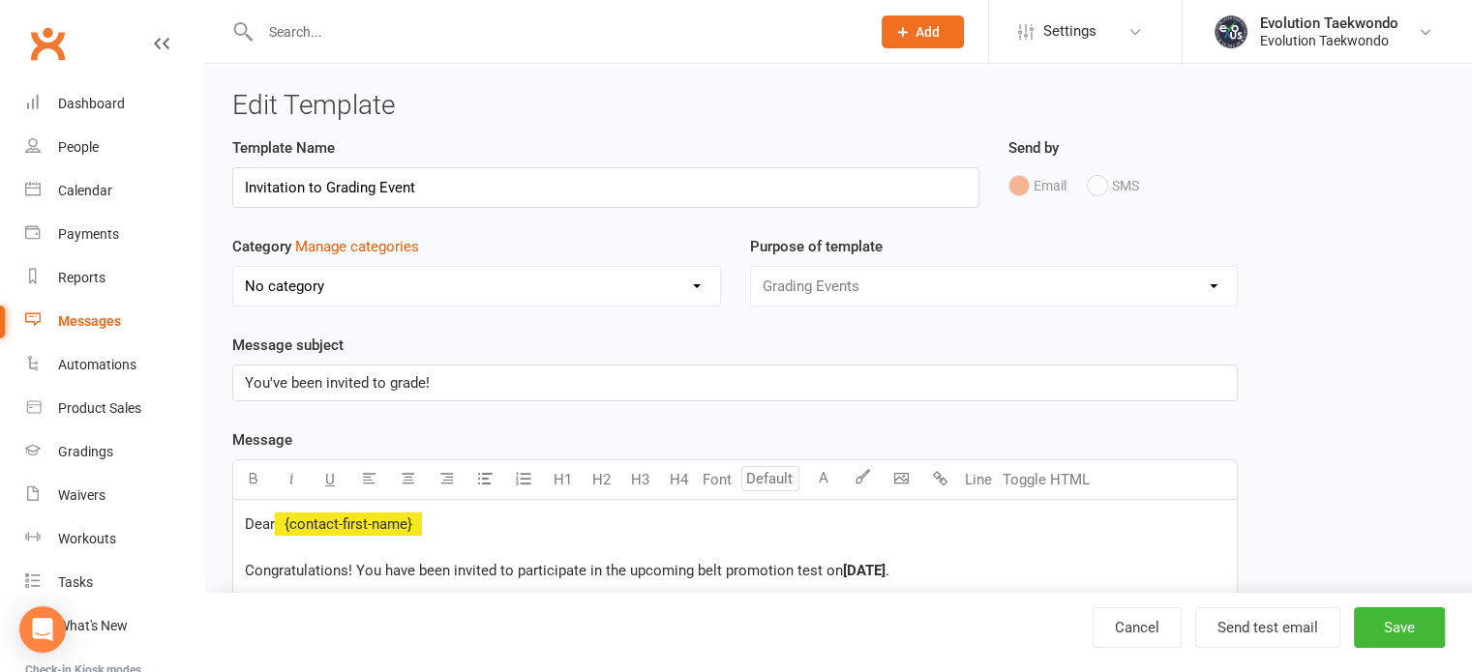
select select "9335"
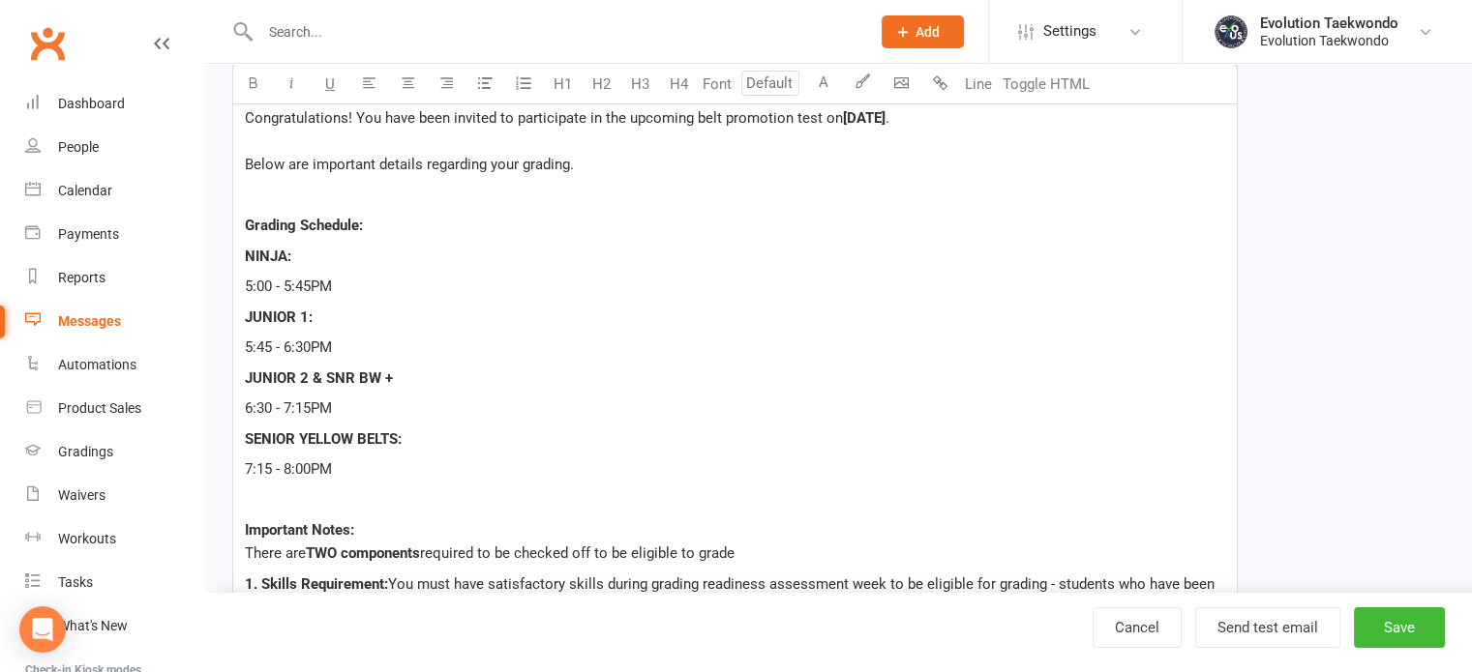
scroll to position [457, 0]
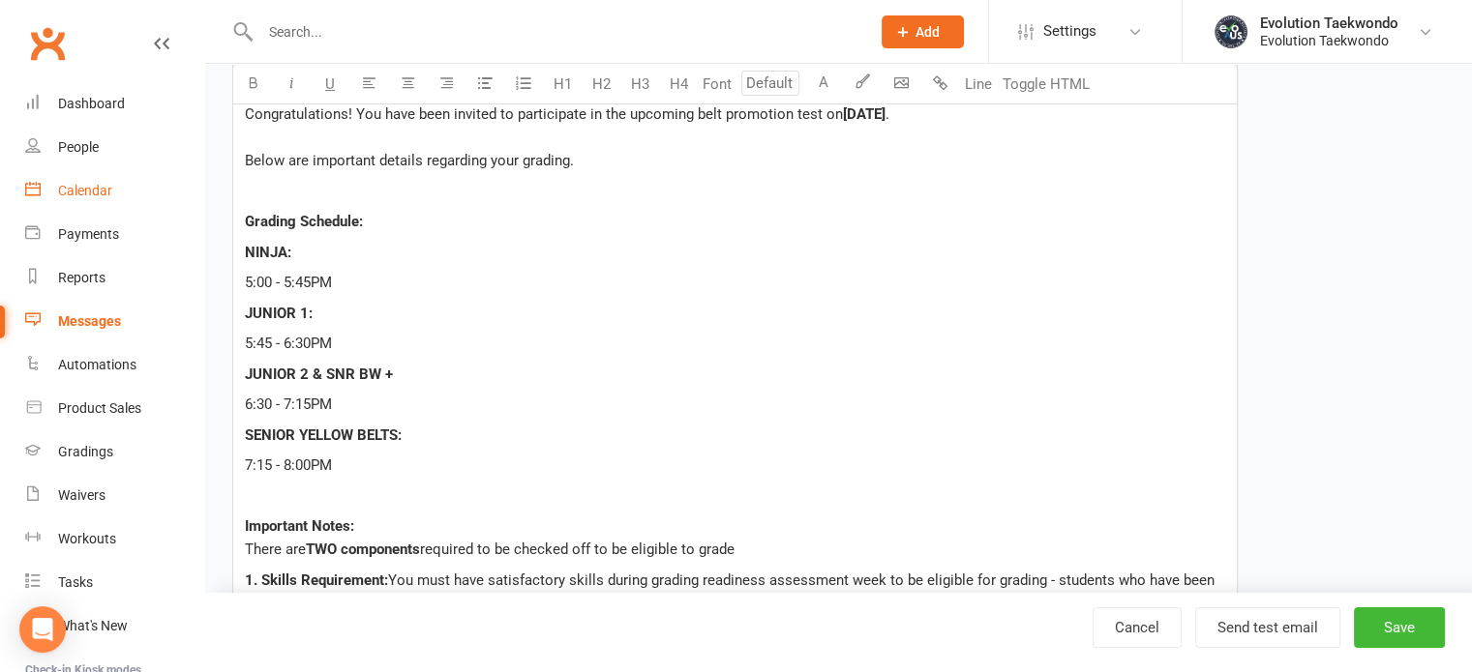
click at [85, 188] on div "Calendar" at bounding box center [85, 190] width 54 height 15
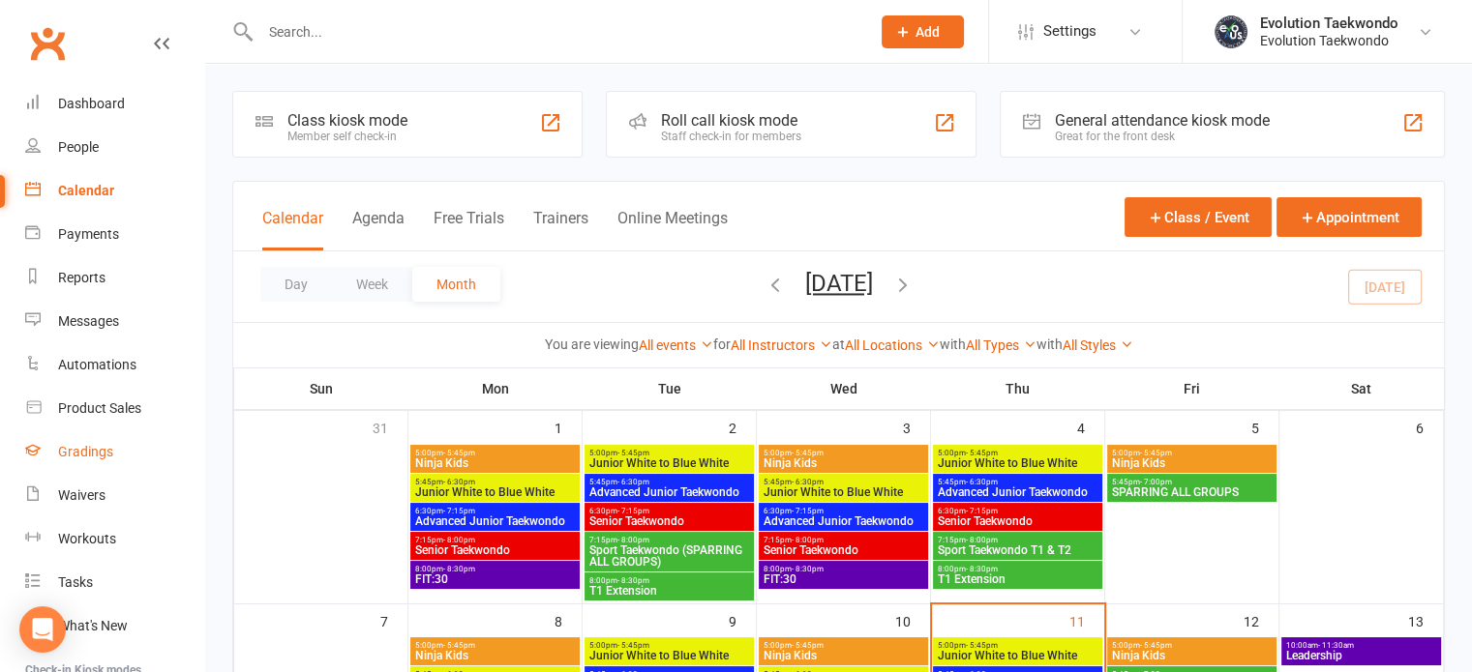
click at [95, 450] on div "Gradings" at bounding box center [85, 451] width 55 height 15
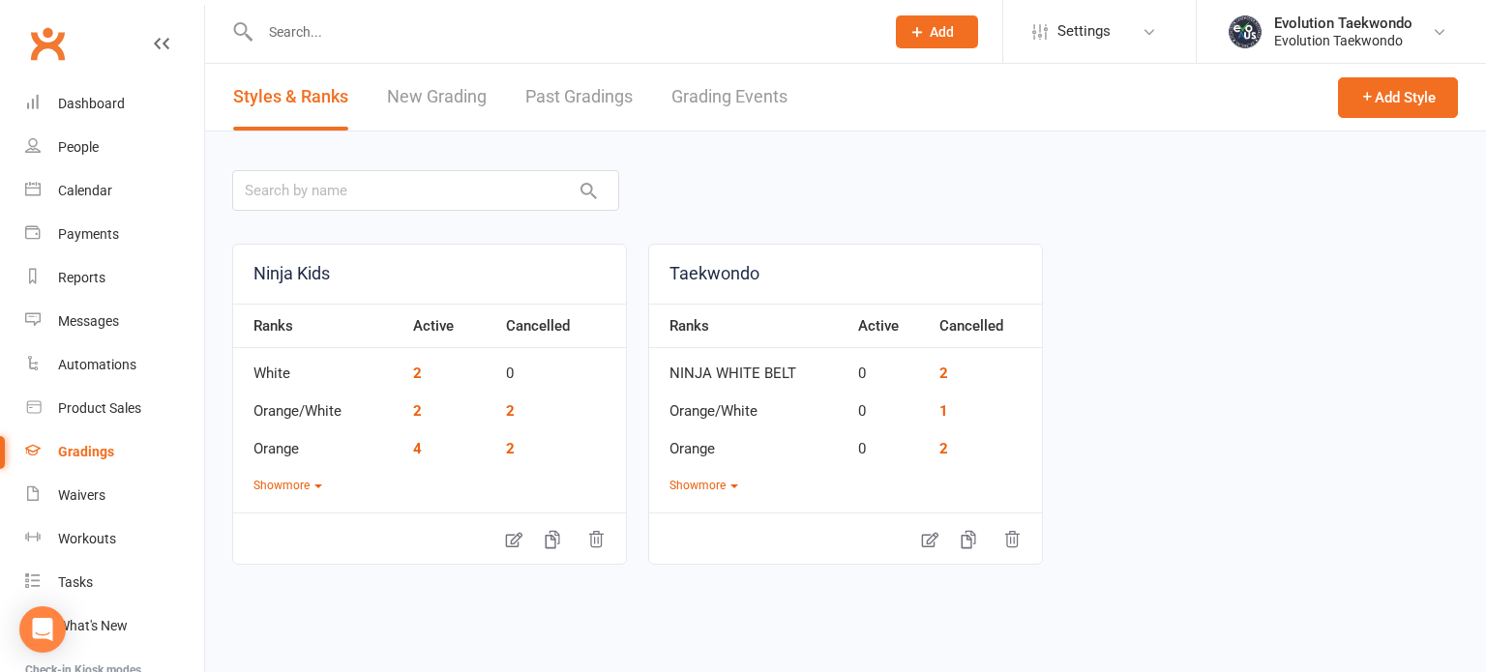
click at [708, 100] on link "Grading Events" at bounding box center [729, 97] width 116 height 67
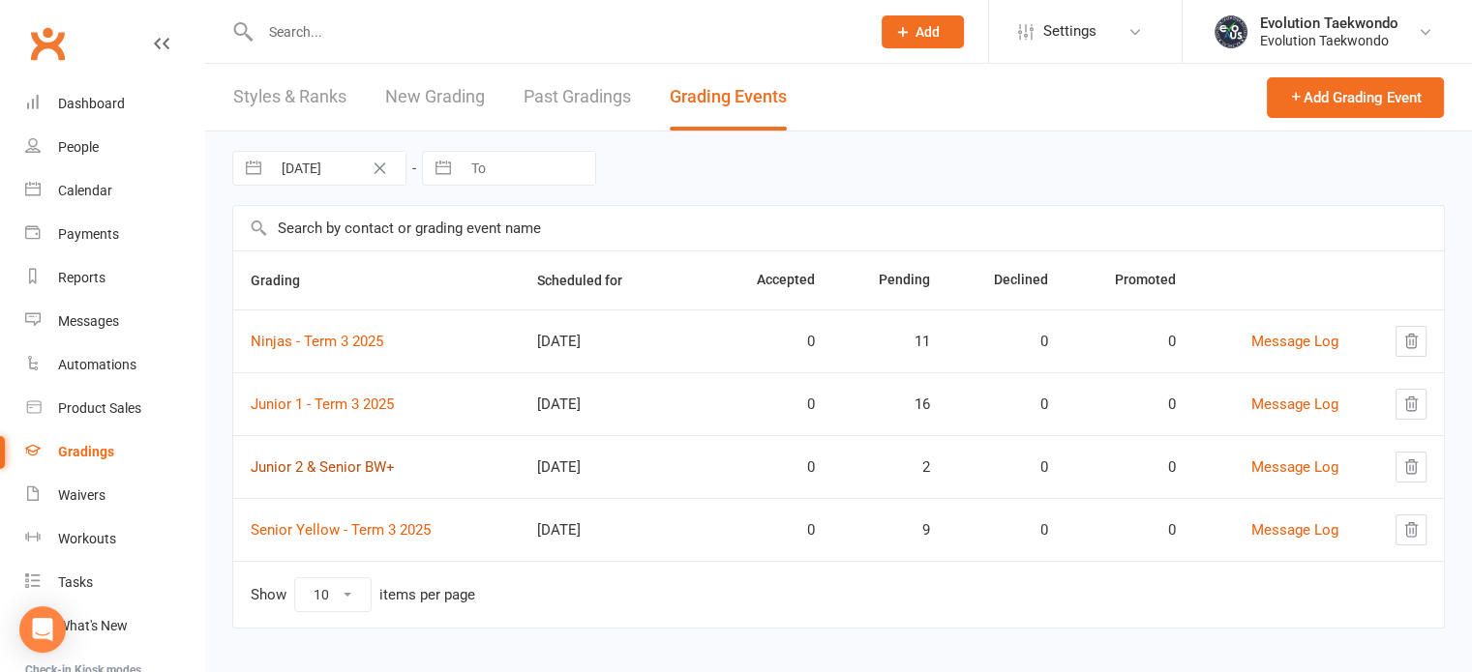
click at [351, 464] on link "Junior 2 & Senior BW+" at bounding box center [323, 467] width 144 height 17
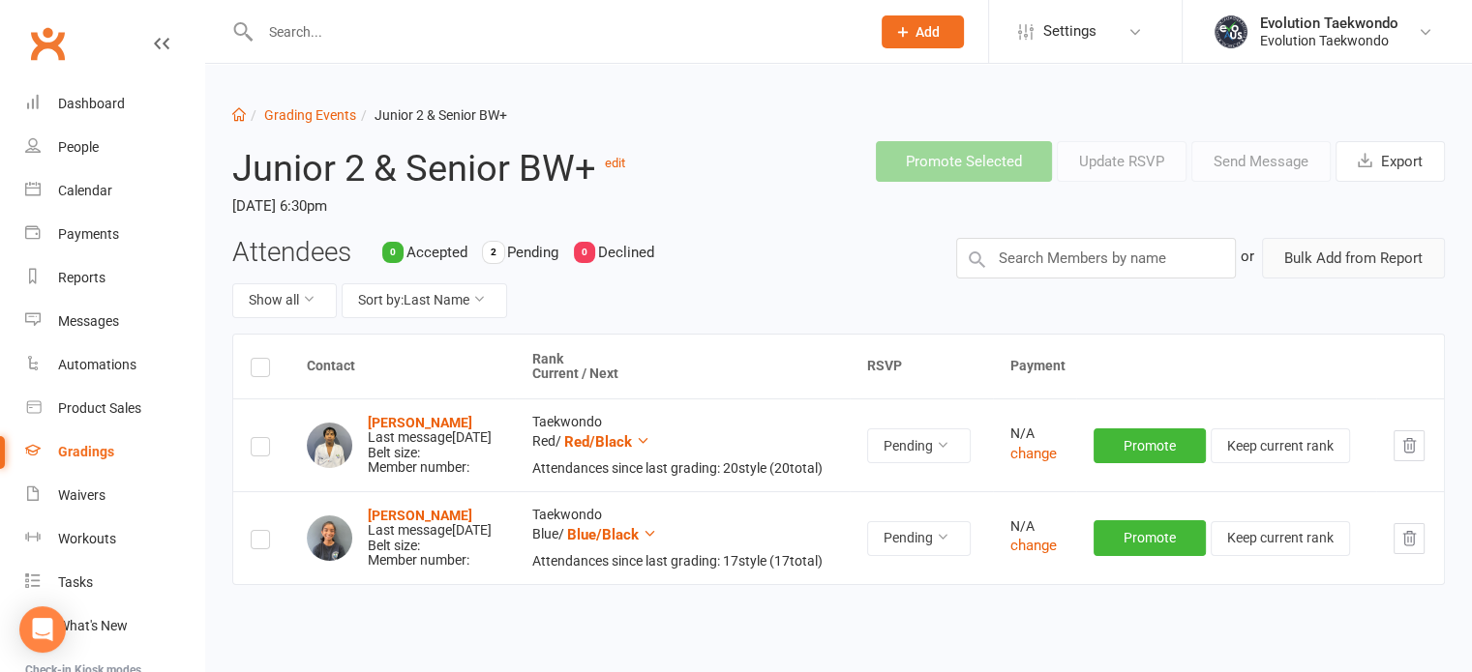
click at [1335, 266] on button "Bulk Add from Report" at bounding box center [1353, 258] width 183 height 41
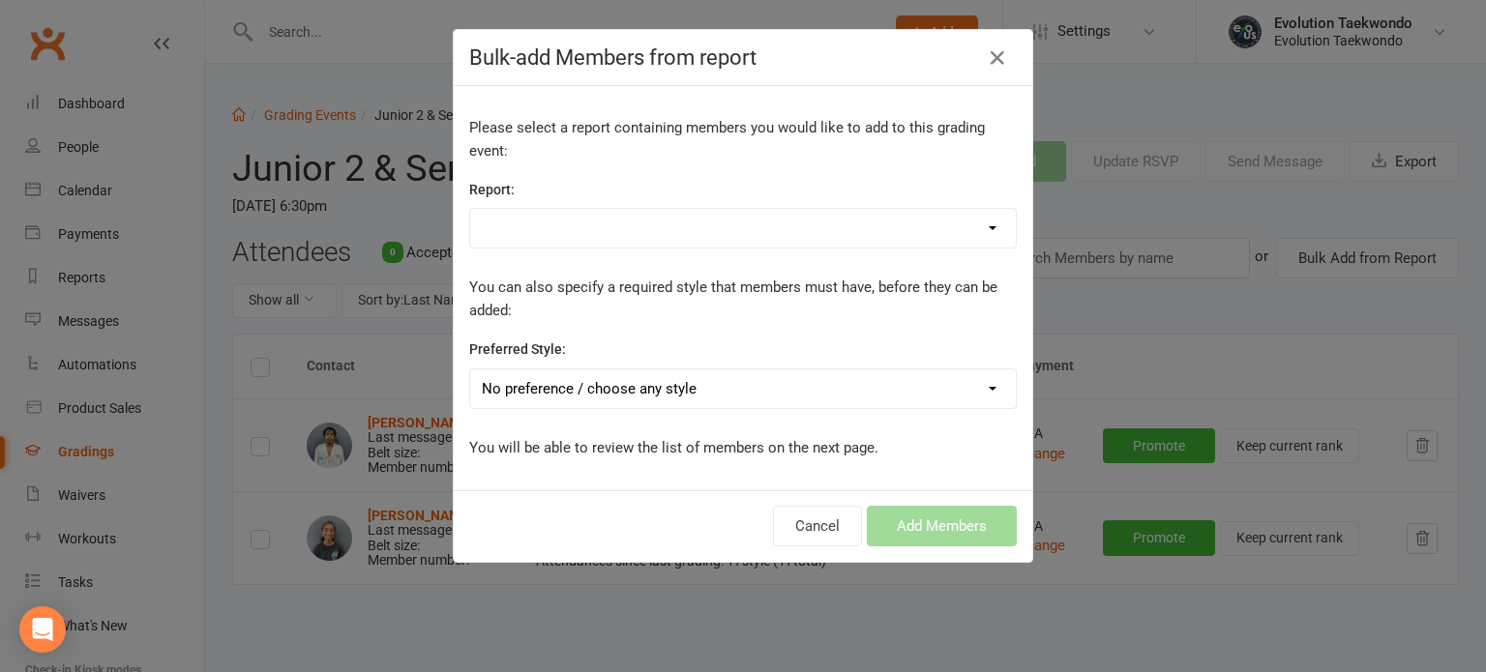
click at [986, 227] on select "Active members Members style list" at bounding box center [743, 228] width 546 height 39
select select "154322"
click at [470, 209] on select "Active members Members style list" at bounding box center [743, 228] width 546 height 39
click at [983, 386] on select "No preference / choose any style Ninja Kids Taekwondo" at bounding box center [743, 389] width 546 height 39
select select "1636"
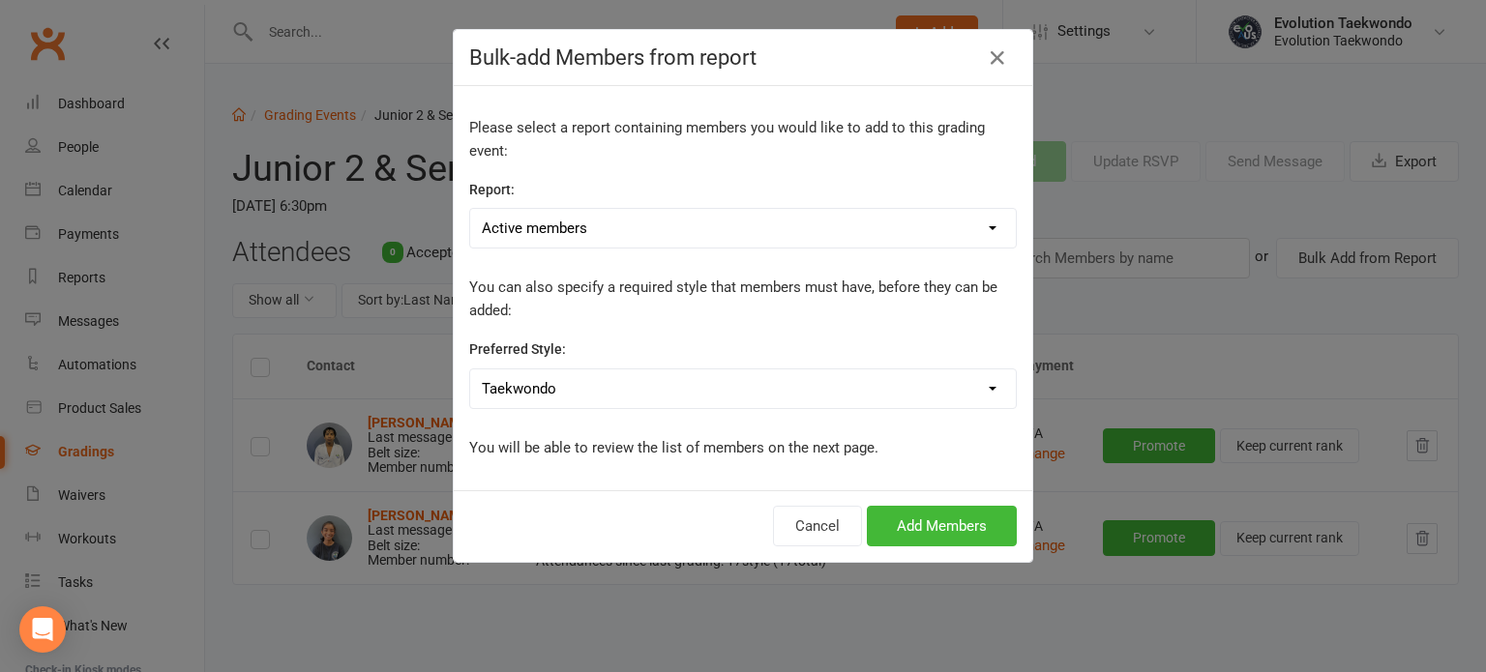
click at [470, 370] on select "No preference / choose any style Ninja Kids Taekwondo" at bounding box center [743, 389] width 546 height 39
click at [957, 525] on button "Add Members" at bounding box center [942, 526] width 150 height 41
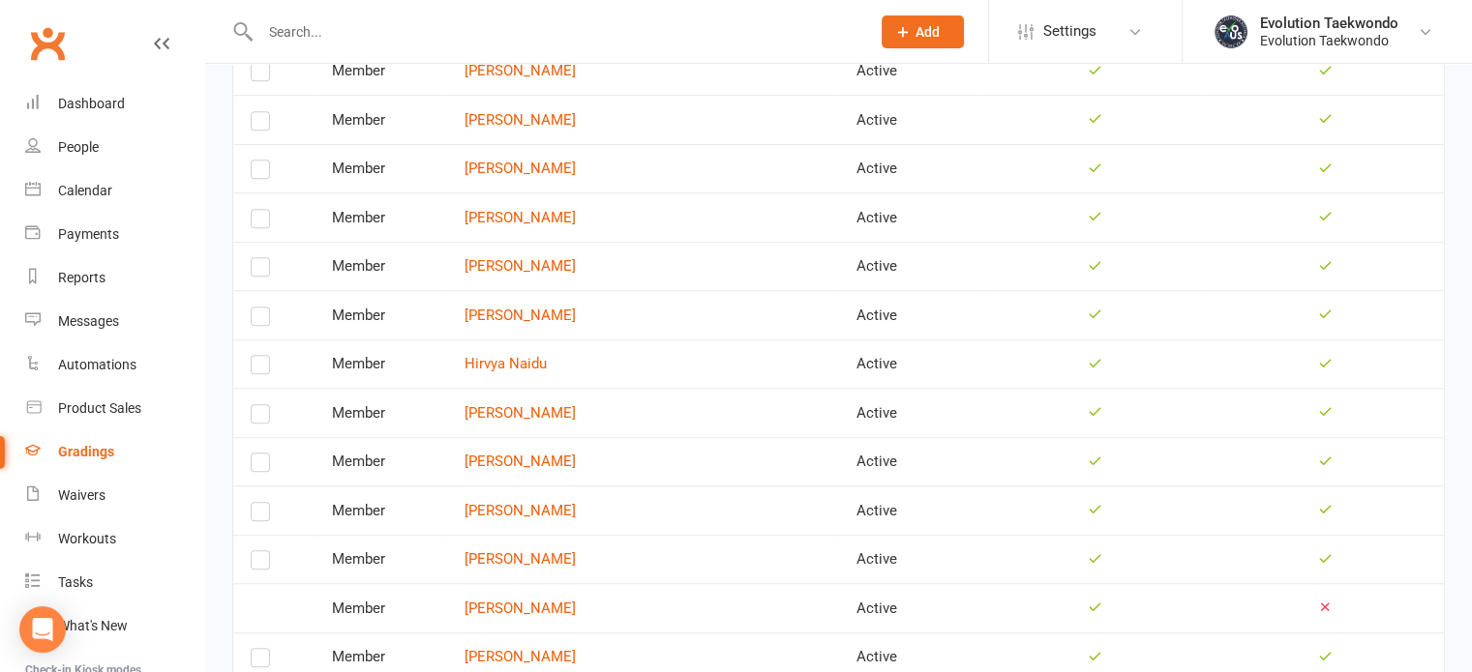
scroll to position [1298, 0]
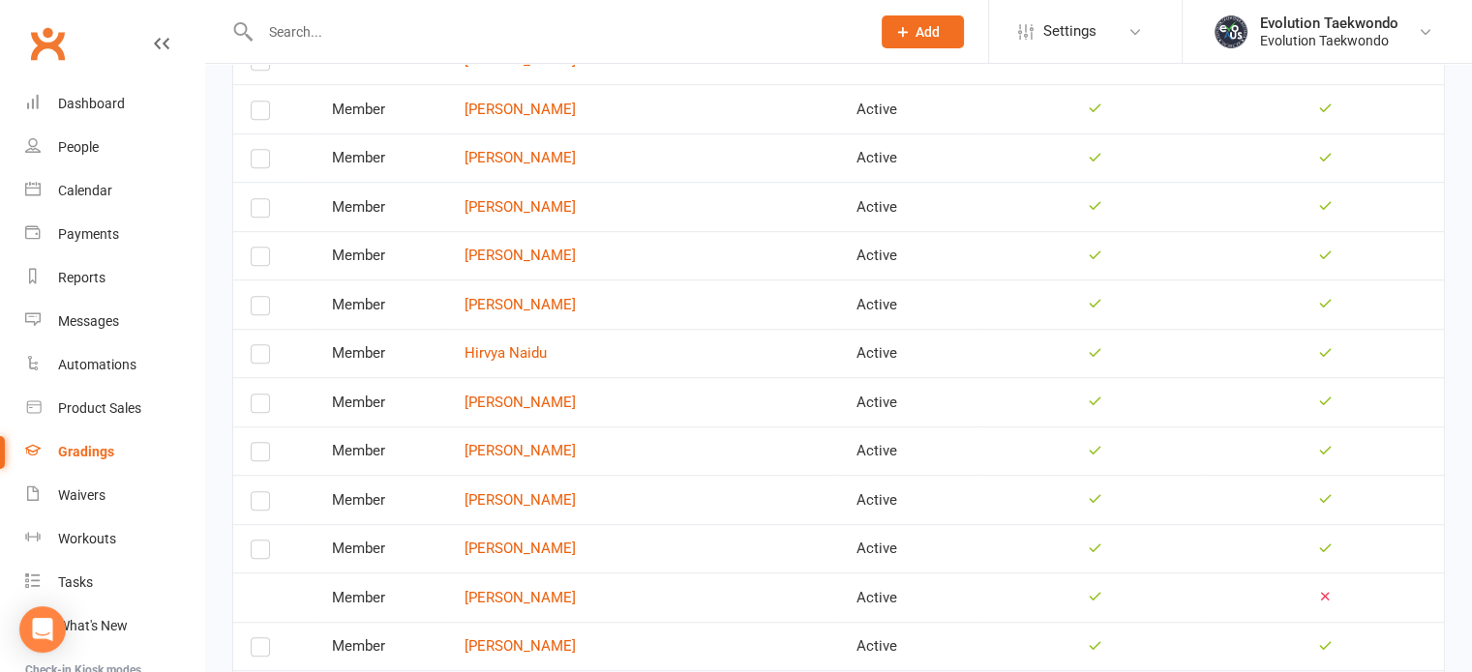
click at [259, 358] on label at bounding box center [260, 358] width 19 height 0
click at [259, 345] on input "checkbox" at bounding box center [260, 345] width 19 height 0
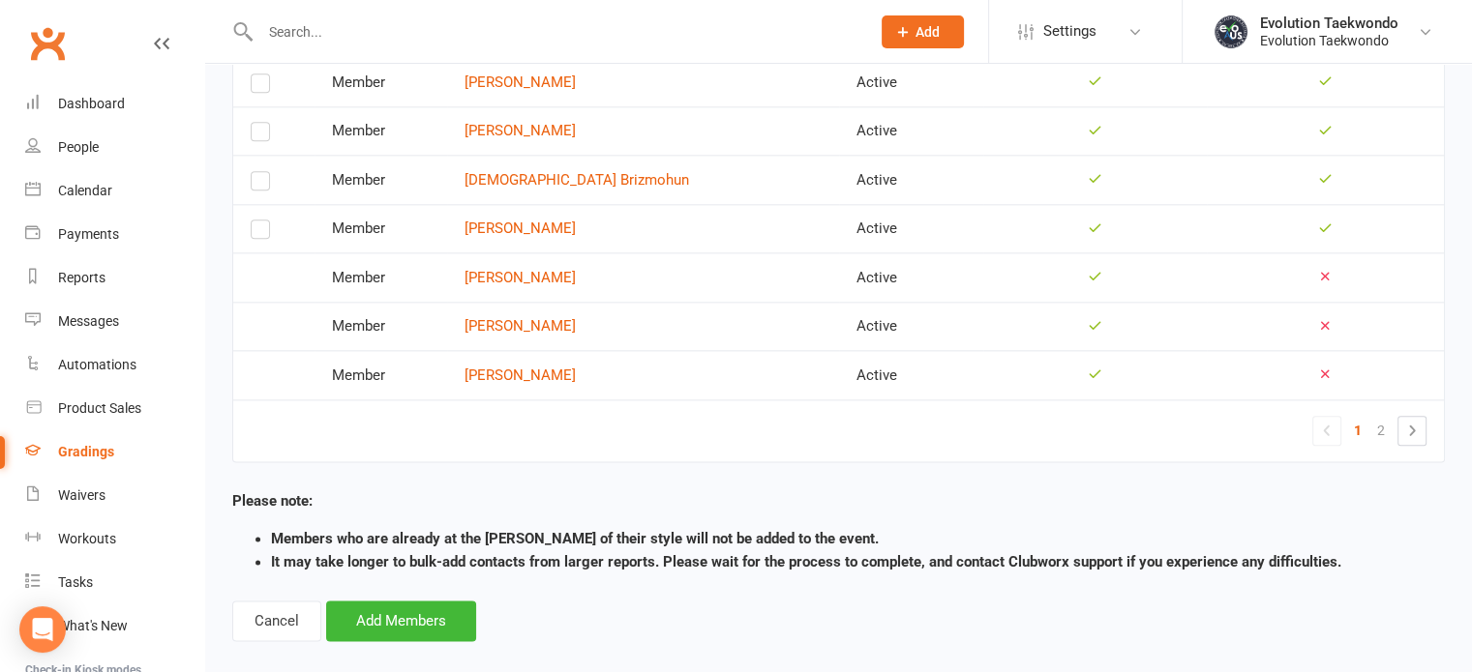
scroll to position [2304, 0]
click at [433, 599] on button "Add Members" at bounding box center [401, 619] width 150 height 41
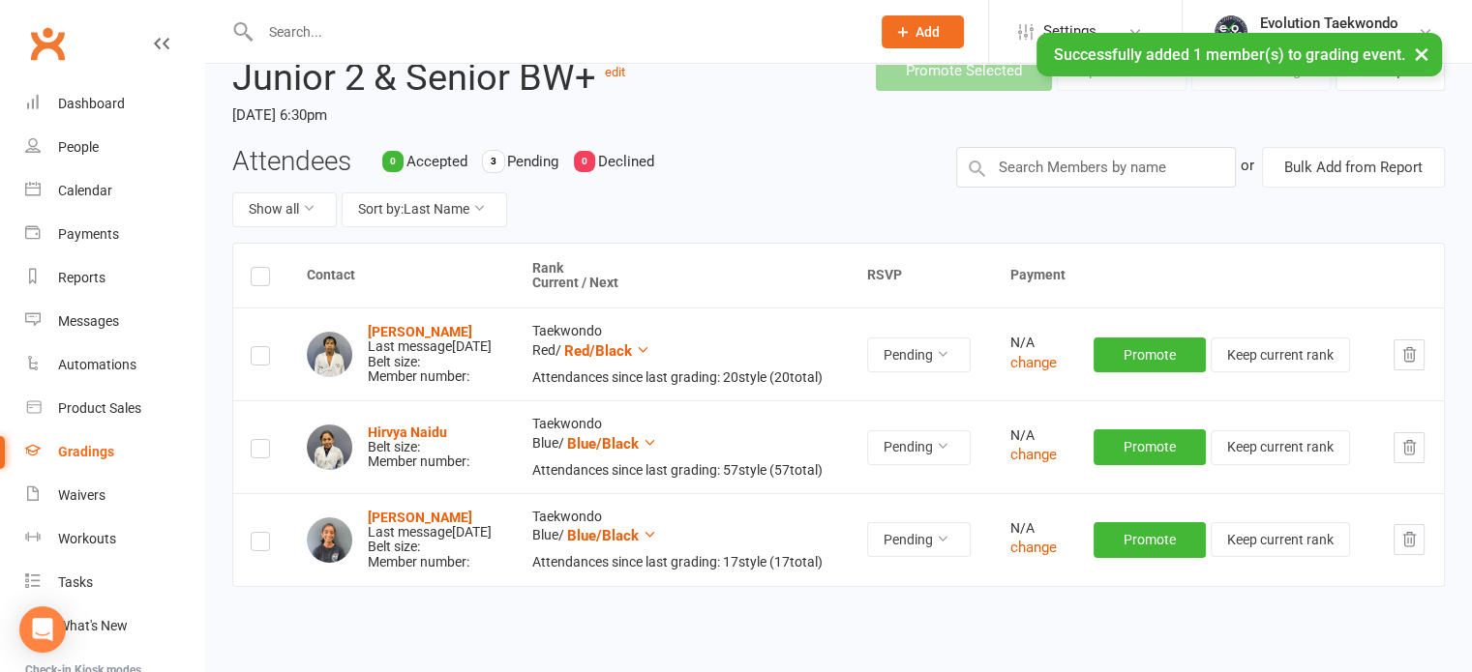
scroll to position [99, 0]
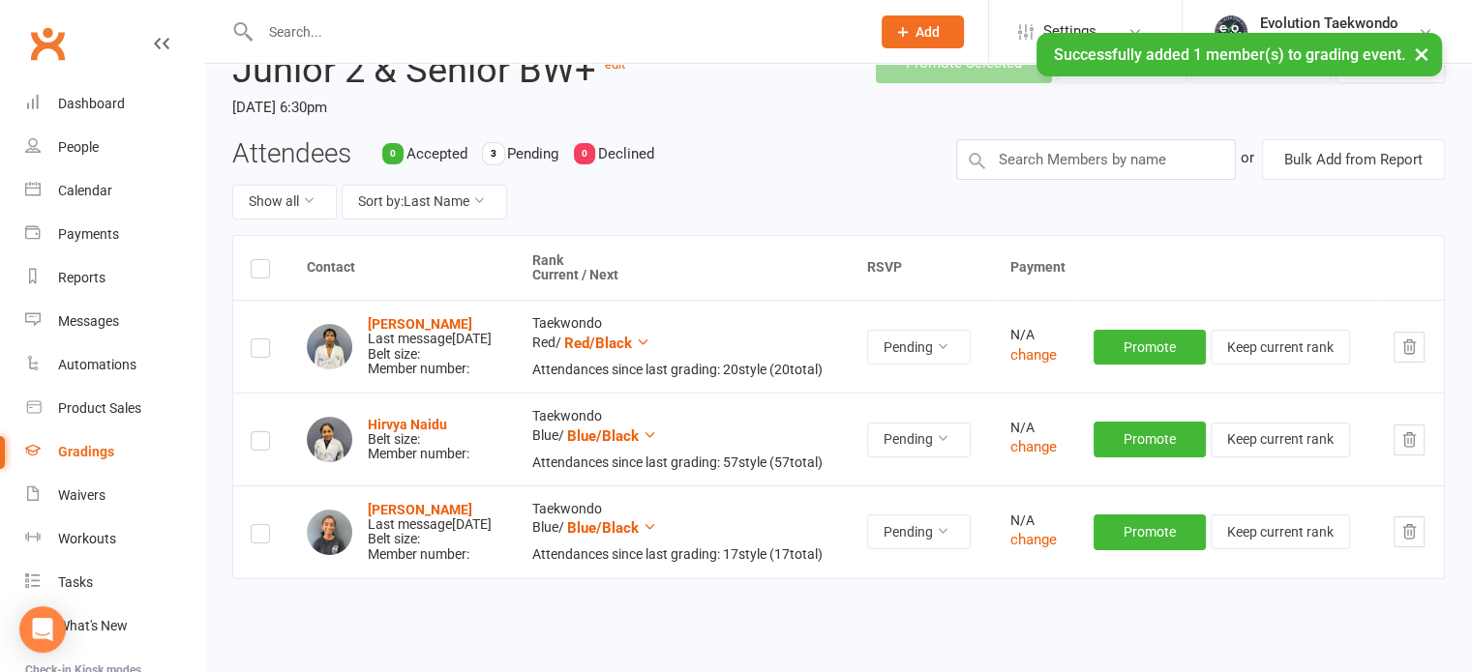
click at [257, 444] on label at bounding box center [260, 444] width 19 height 0
click at [257, 432] on input "checkbox" at bounding box center [260, 432] width 19 height 0
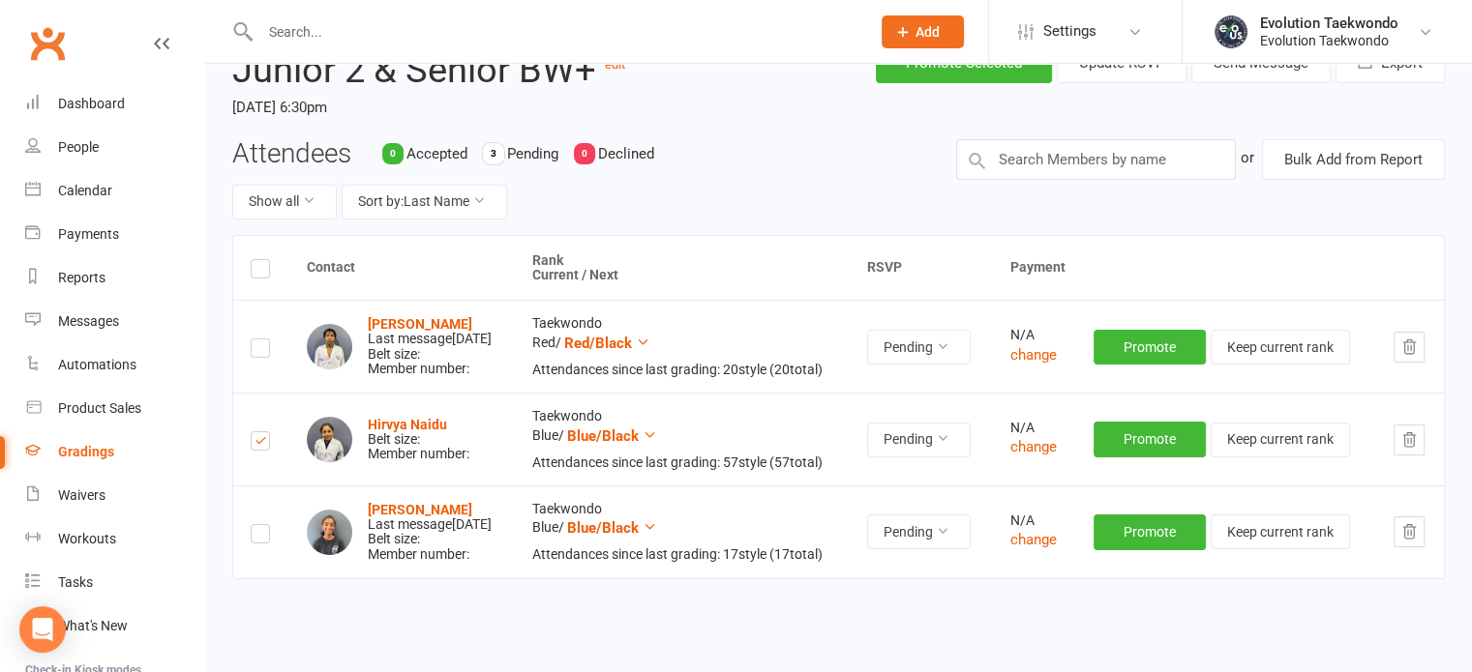
scroll to position [0, 0]
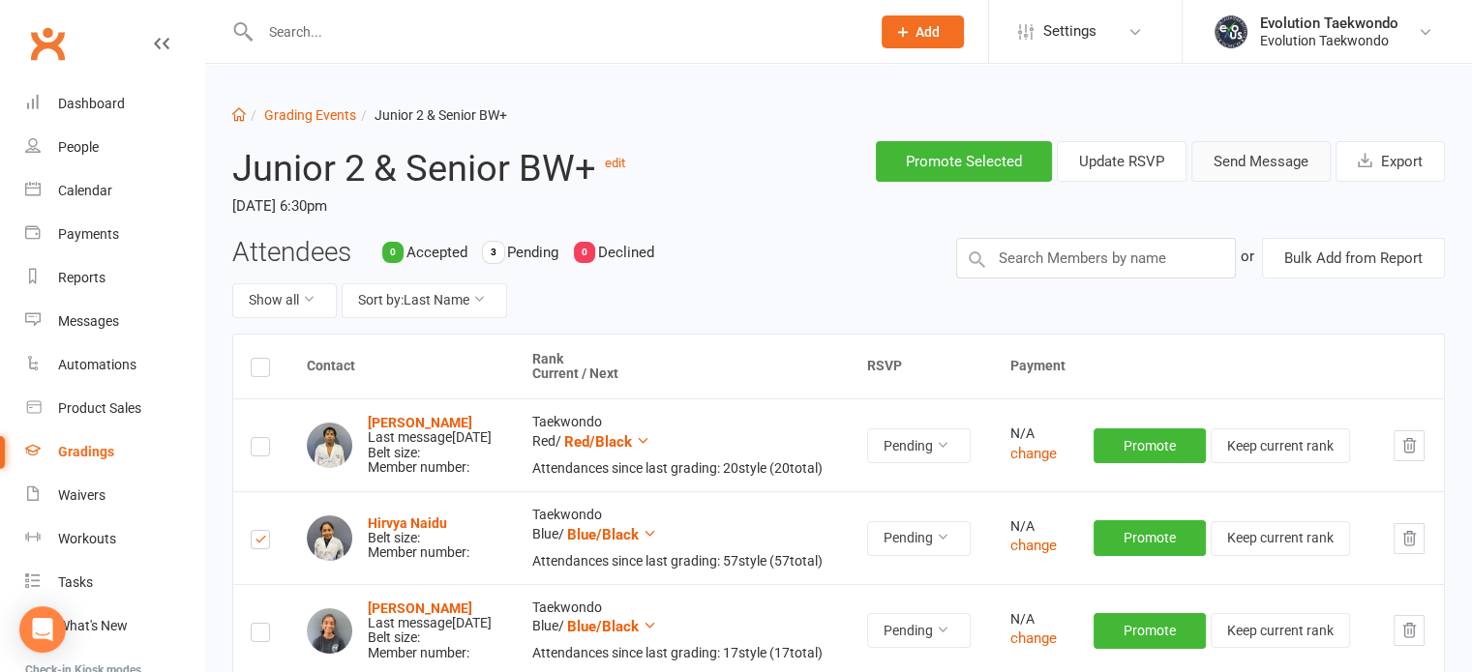
click at [1223, 165] on button "Send Message" at bounding box center [1260, 161] width 139 height 41
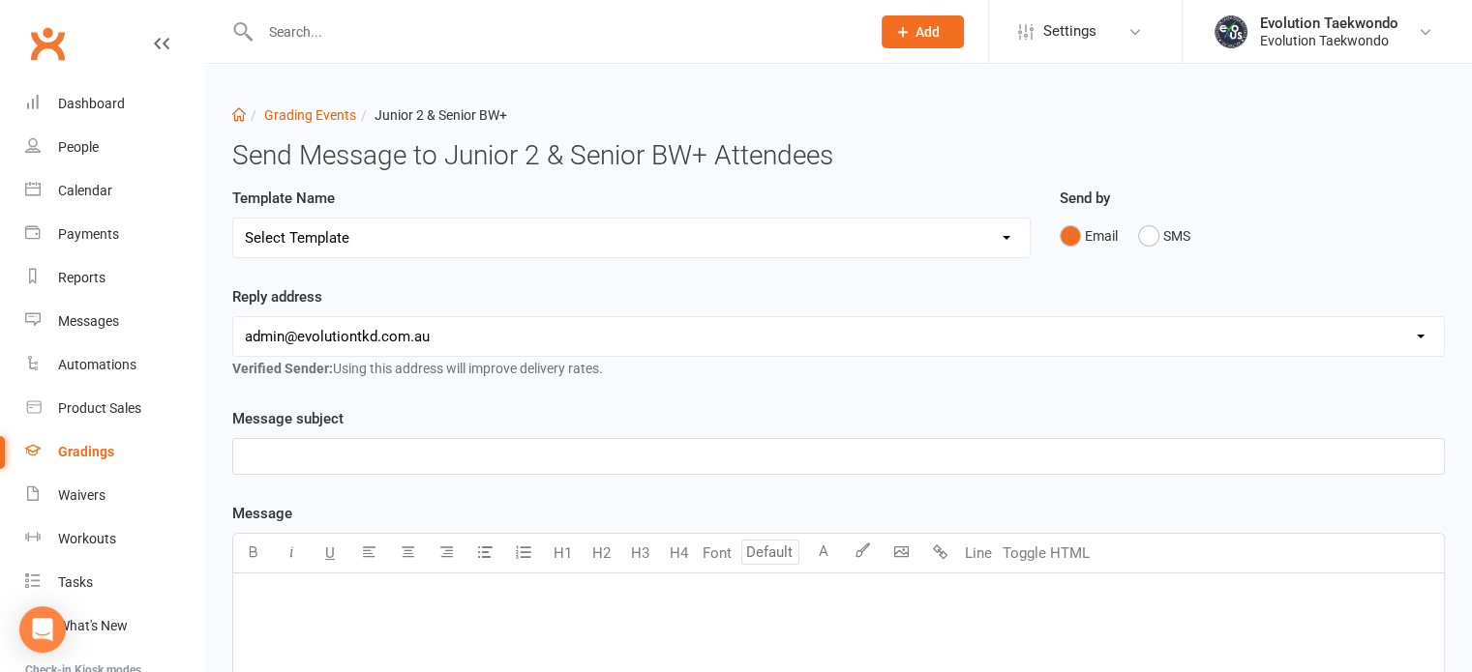
click at [1007, 231] on select "Select Template [Email] Invitation to Grading Event [Email] Confirmation of Suc…" at bounding box center [631, 238] width 796 height 39
select select "0"
click at [233, 219] on select "Select Template [Email] Invitation to Grading Event [Email] Confirmation of Suc…" at bounding box center [631, 238] width 796 height 39
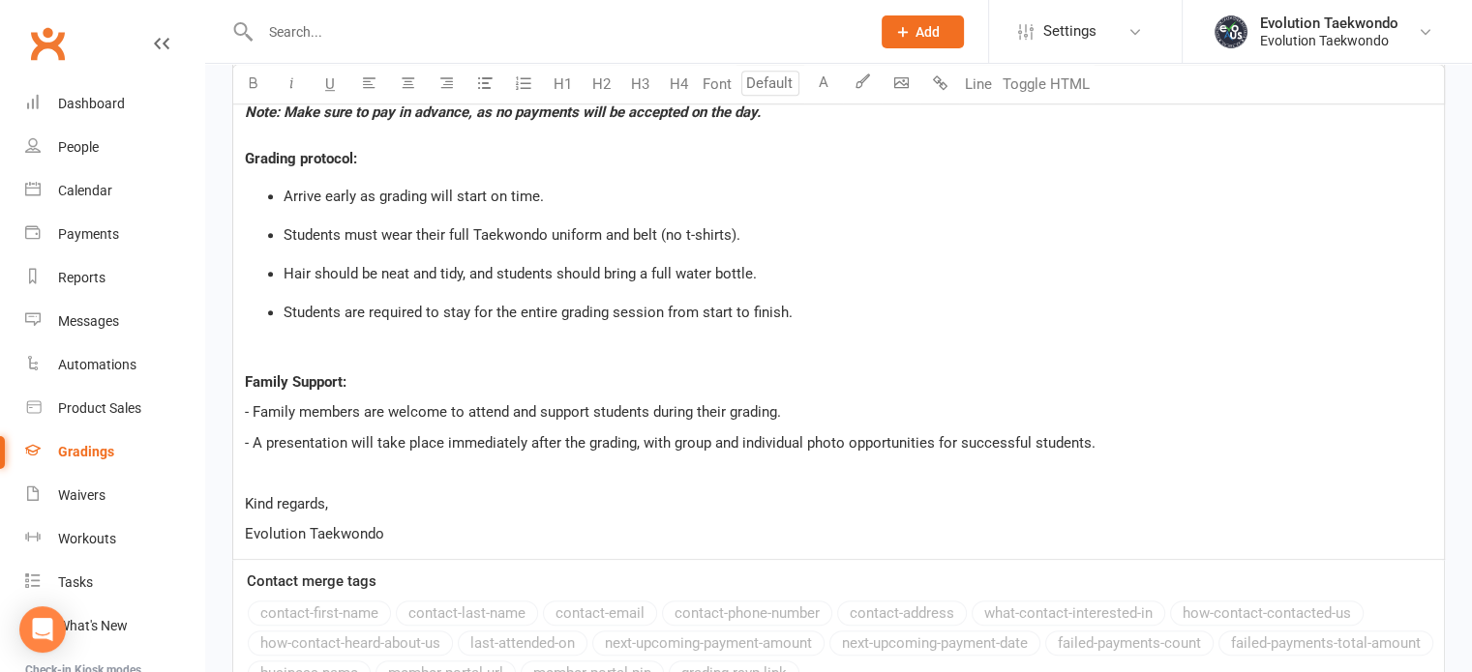
scroll to position [1732, 0]
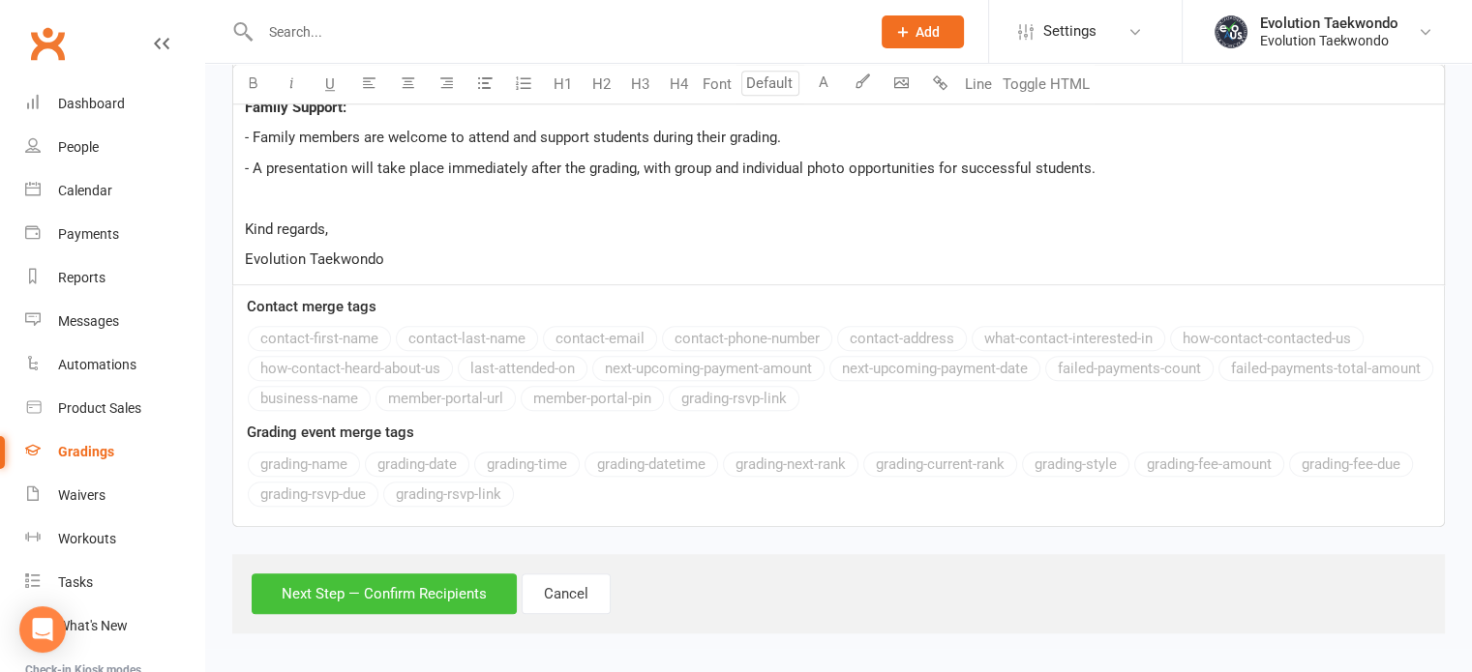
click at [430, 588] on button "Next Step — Confirm Recipients" at bounding box center [384, 594] width 265 height 41
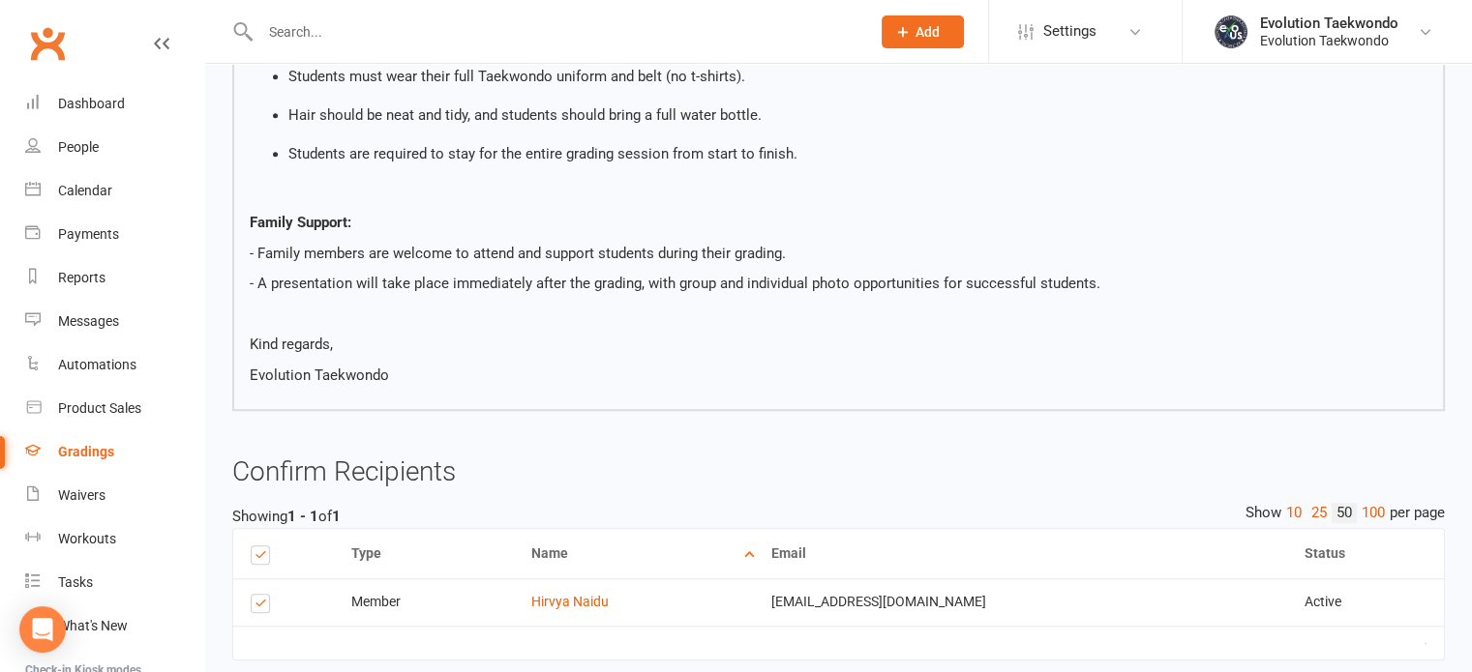
scroll to position [1587, 0]
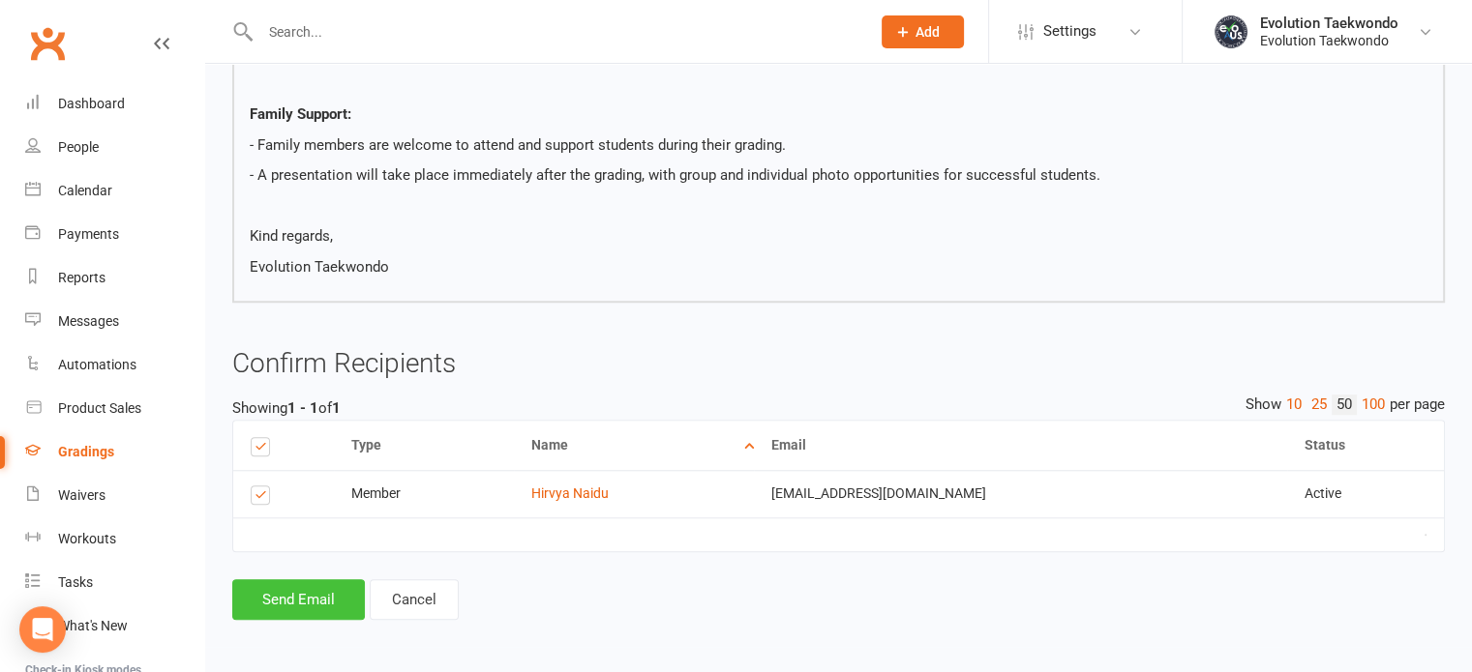
click at [312, 603] on button "Send Email" at bounding box center [298, 600] width 133 height 41
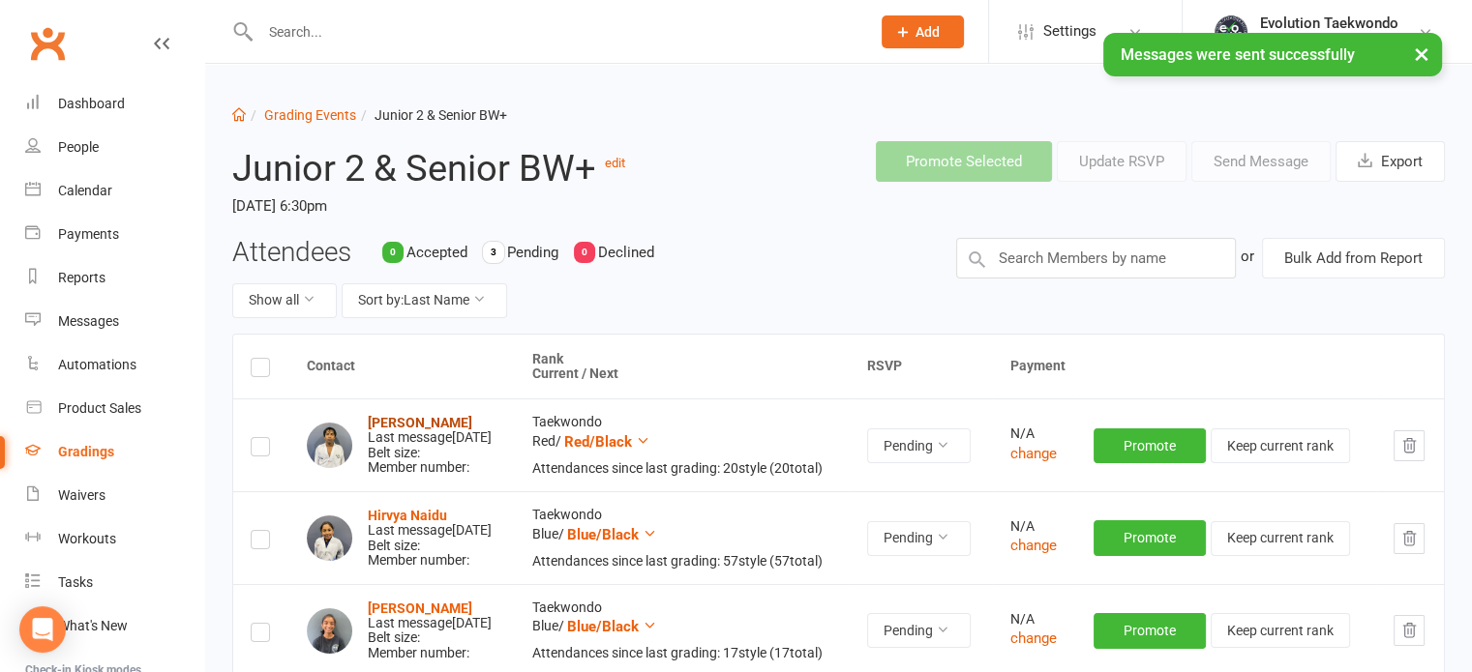
click at [410, 426] on strong "[PERSON_NAME]" at bounding box center [420, 422] width 104 height 15
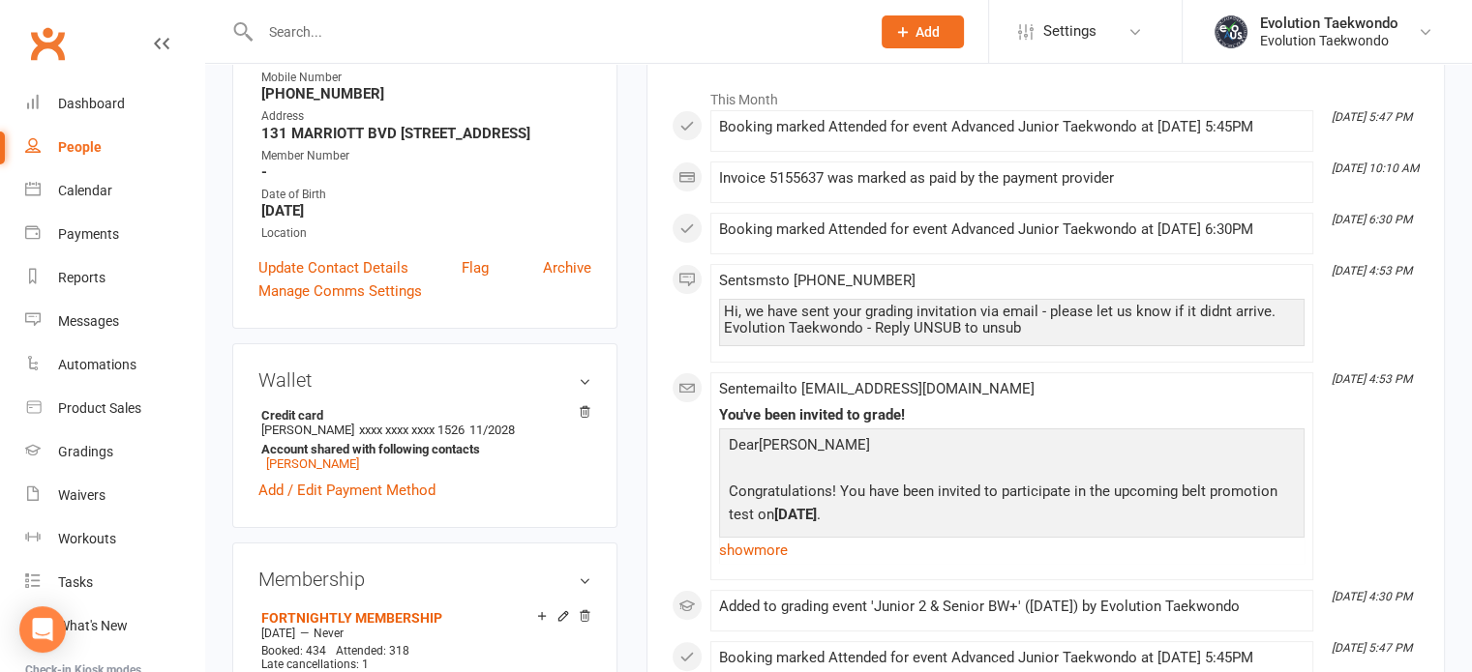
scroll to position [309, 0]
click at [725, 336] on div "Hi, we have sent your grading invitation via email - please let us know if it d…" at bounding box center [1012, 319] width 576 height 33
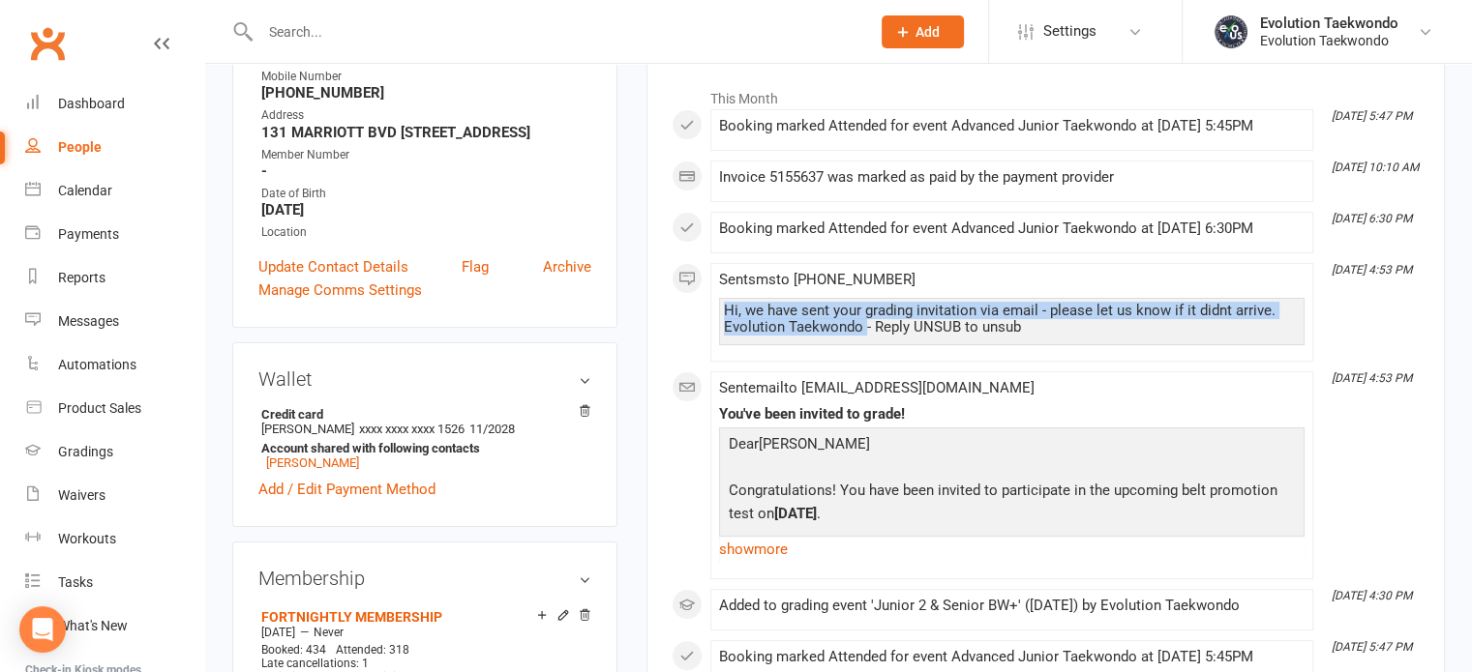
drag, startPoint x: 725, startPoint y: 342, endPoint x: 863, endPoint y: 351, distance: 138.7
click at [863, 336] on div "Hi, we have sent your grading invitation via email - please let us know if it d…" at bounding box center [1012, 319] width 576 height 33
copy div "Hi, we have sent your grading invitation via email - please let us know if it d…"
click at [85, 448] on div "Gradings" at bounding box center [85, 451] width 55 height 15
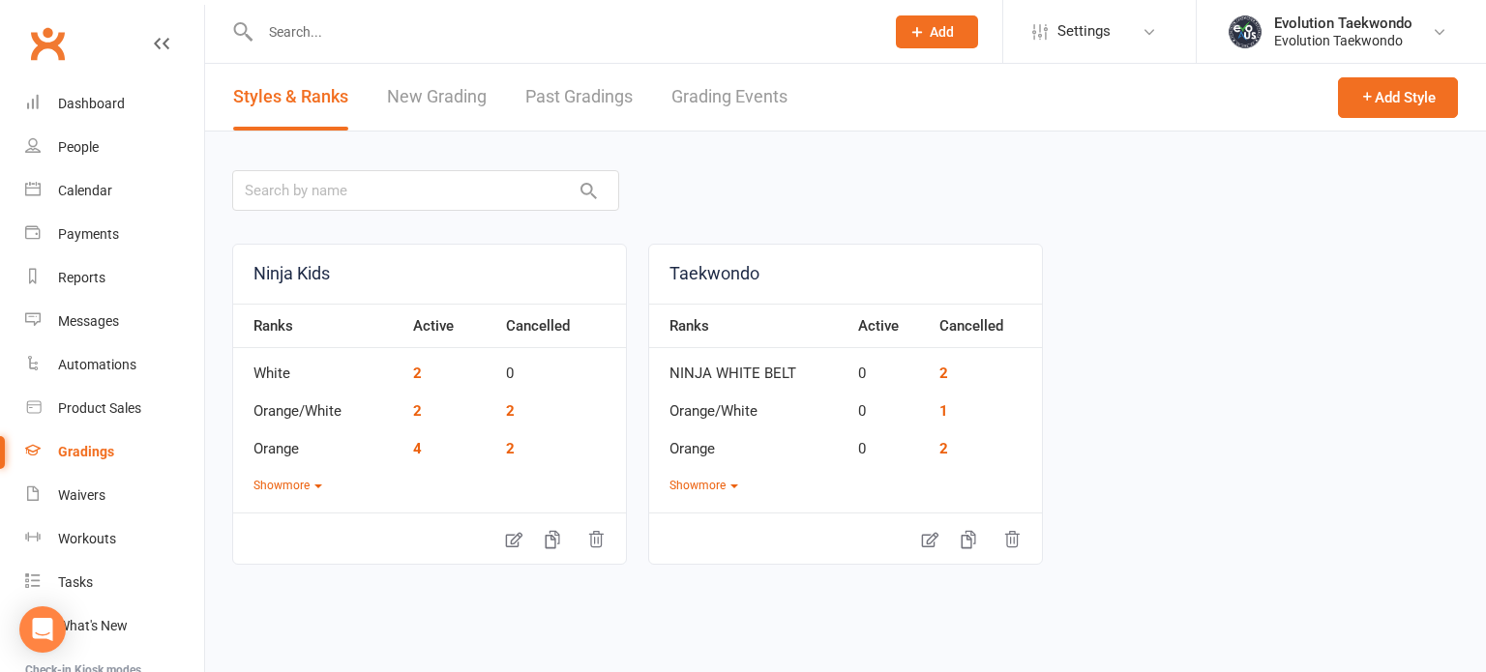
click at [711, 95] on link "Grading Events" at bounding box center [729, 97] width 116 height 67
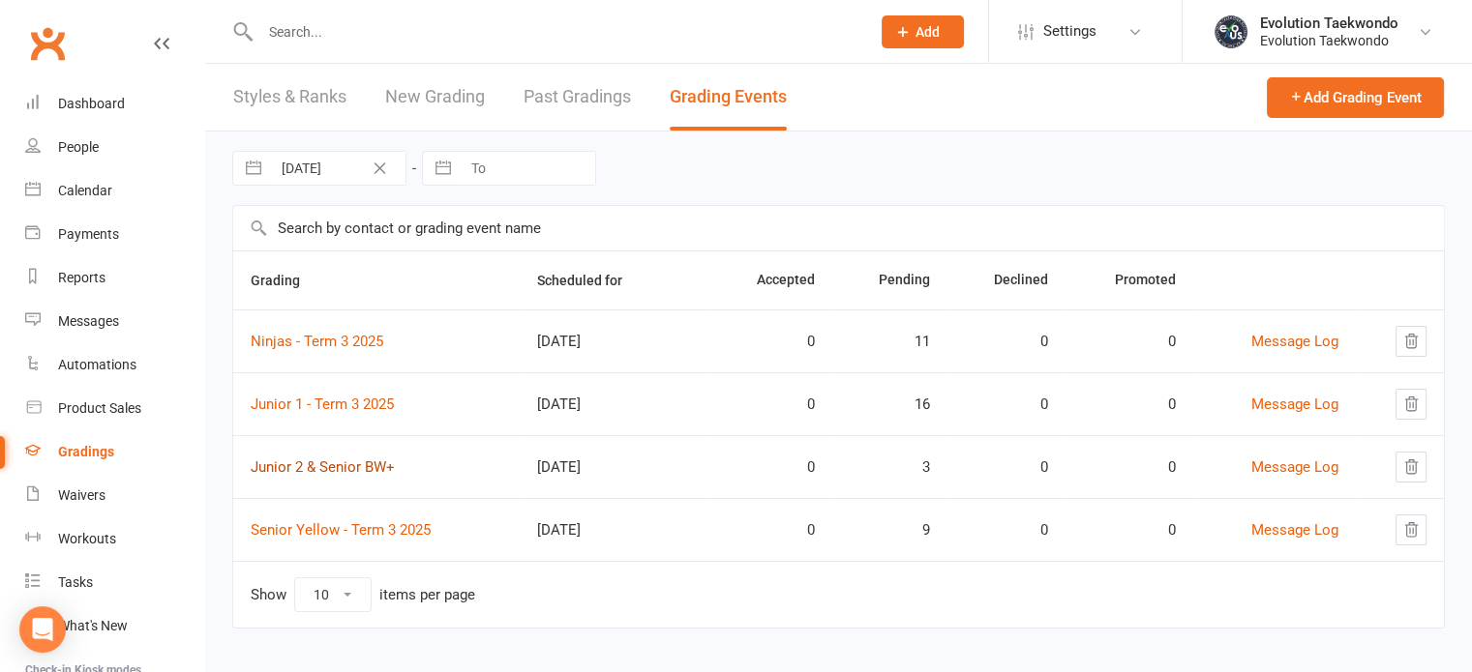
click at [324, 467] on link "Junior 2 & Senior BW+" at bounding box center [323, 467] width 144 height 17
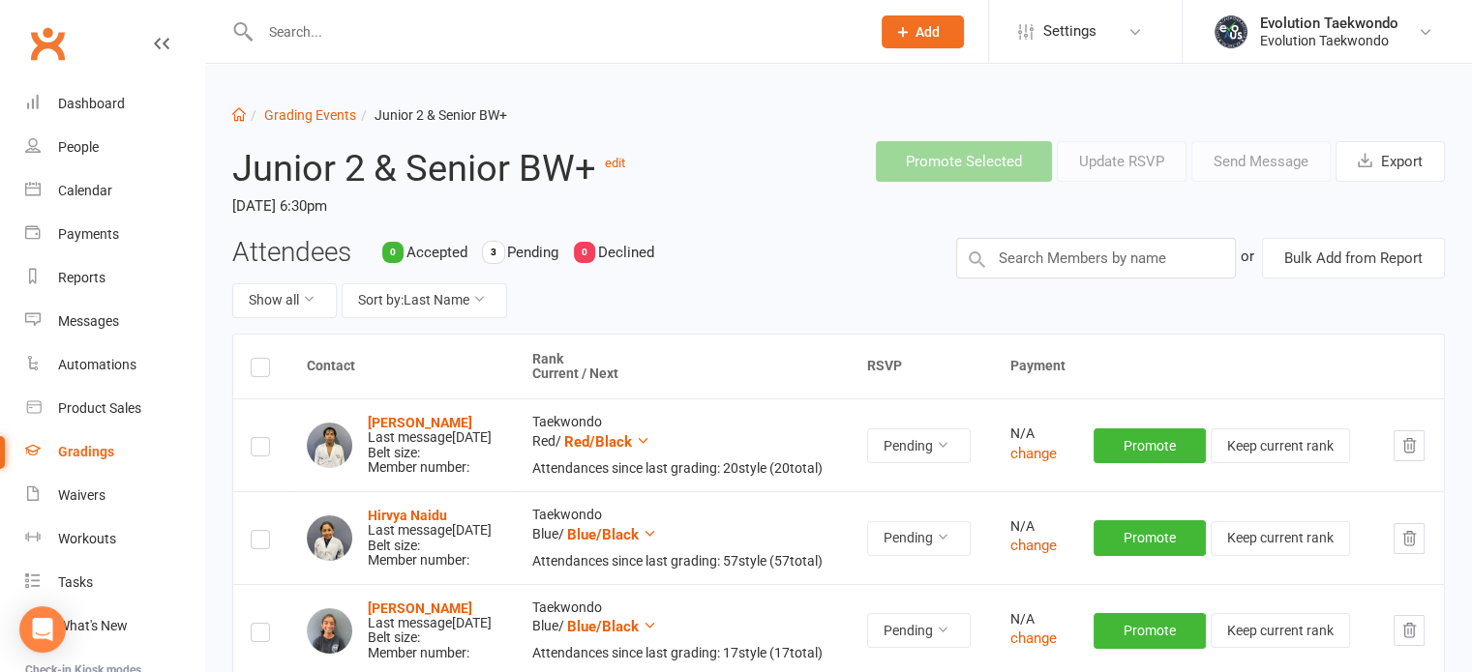
click at [259, 572] on td at bounding box center [261, 537] width 56 height 93
click at [264, 543] on label at bounding box center [260, 543] width 19 height 0
click at [264, 531] on input "checkbox" at bounding box center [260, 531] width 19 height 0
click at [1306, 164] on button "Send Message" at bounding box center [1260, 161] width 139 height 41
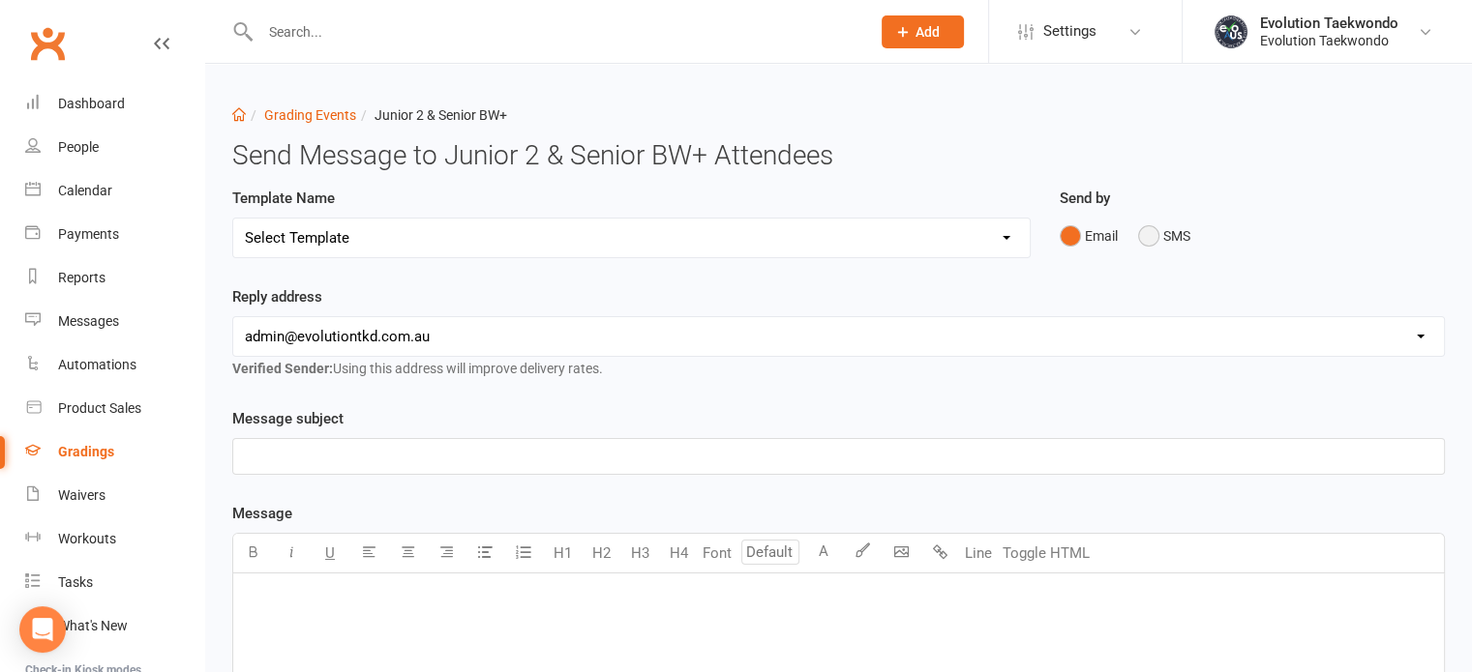
click at [1152, 235] on button "SMS" at bounding box center [1164, 236] width 52 height 37
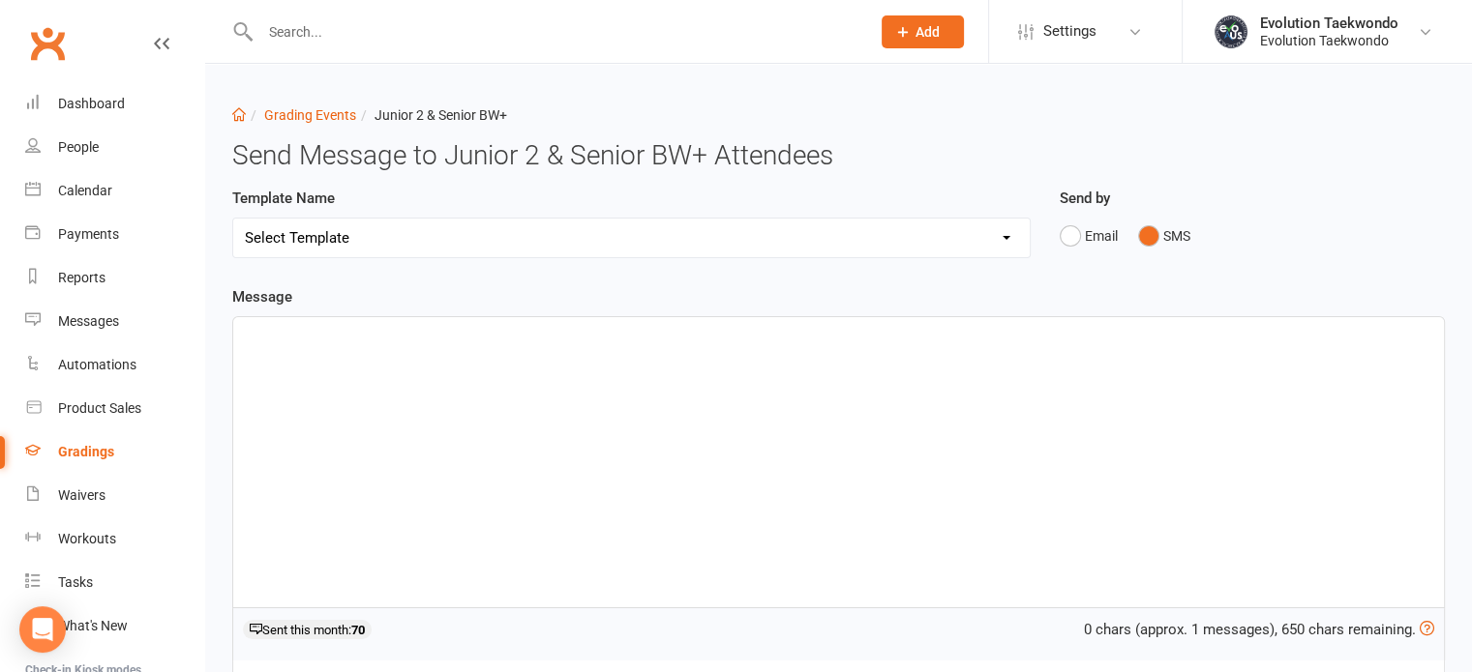
click at [608, 357] on div "﻿" at bounding box center [838, 462] width 1210 height 290
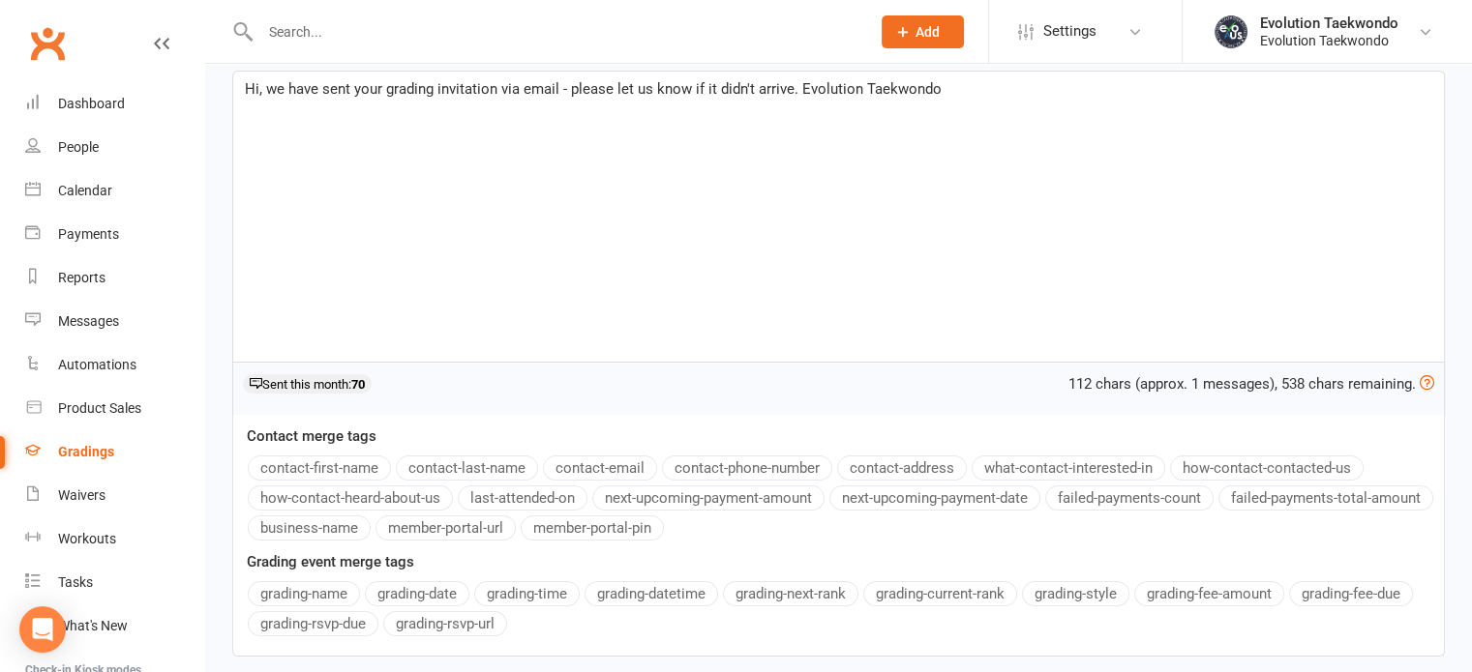
scroll to position [376, 0]
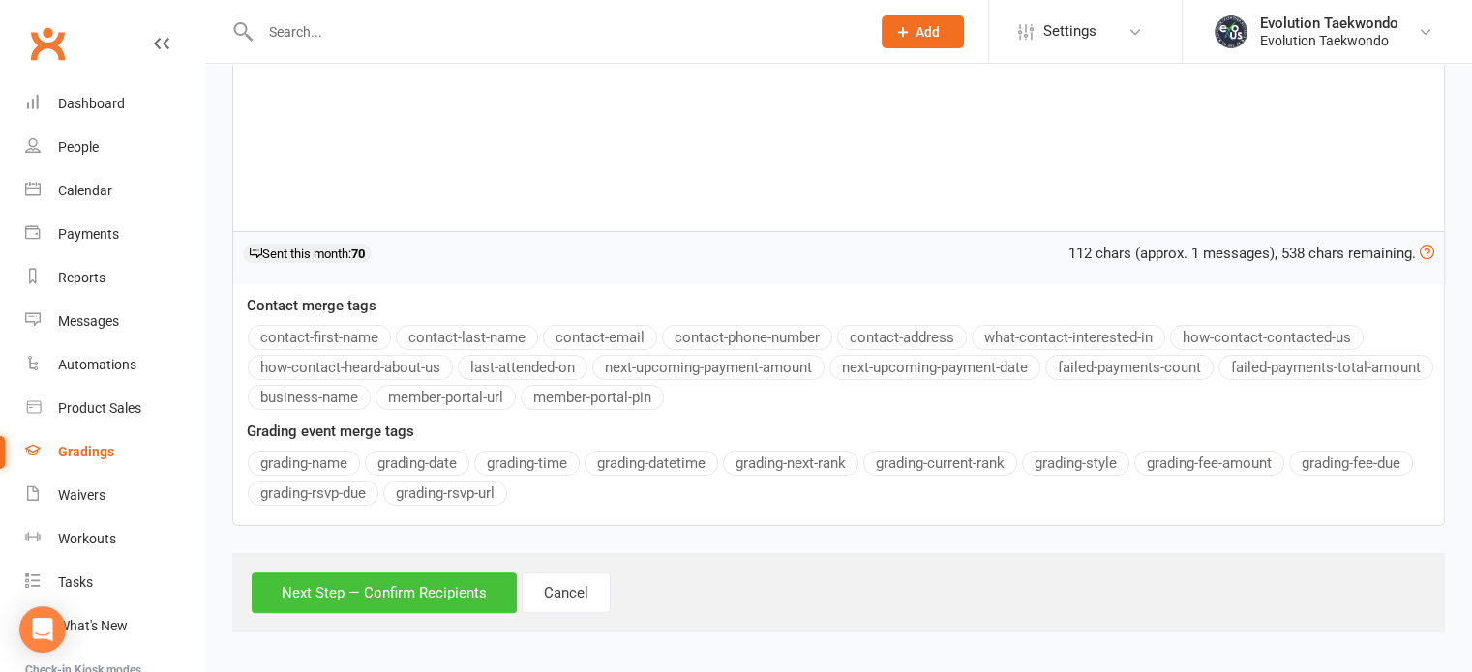
click at [364, 599] on button "Next Step — Confirm Recipients" at bounding box center [384, 593] width 265 height 41
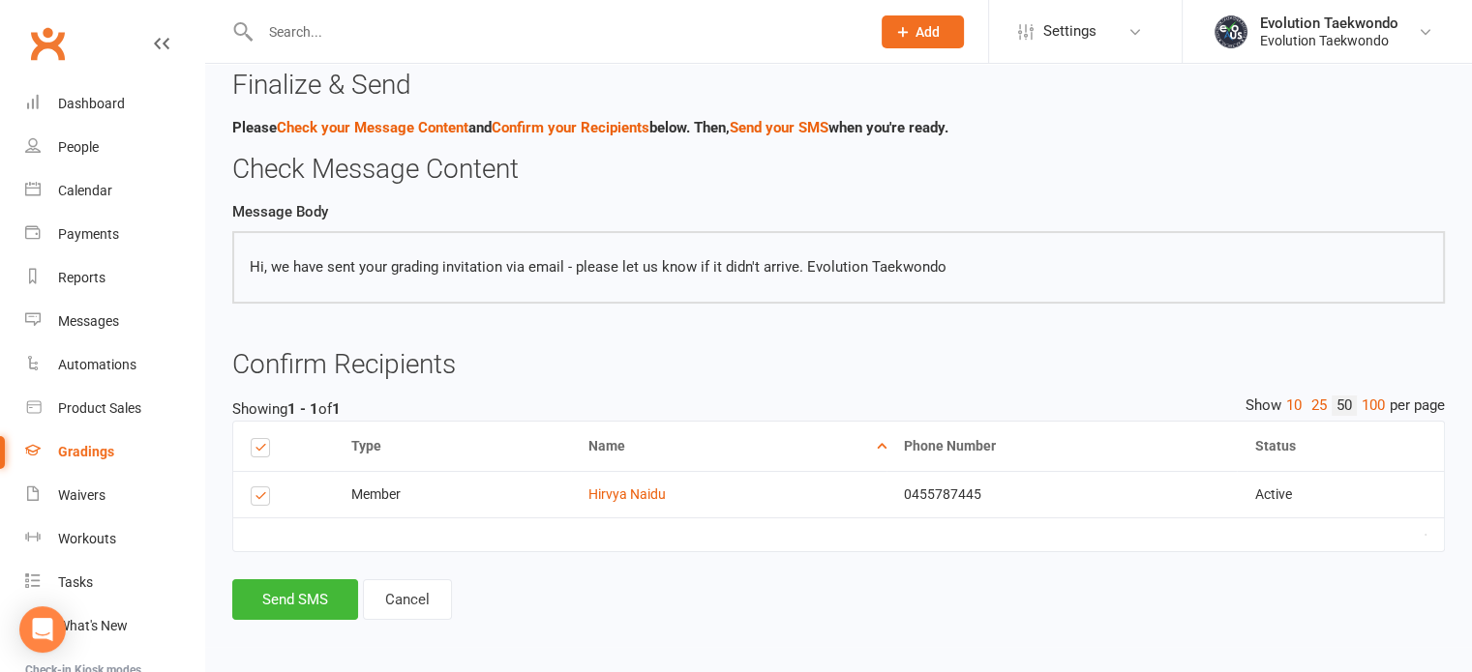
scroll to position [116, 0]
click at [302, 600] on button "Send SMS" at bounding box center [295, 600] width 126 height 41
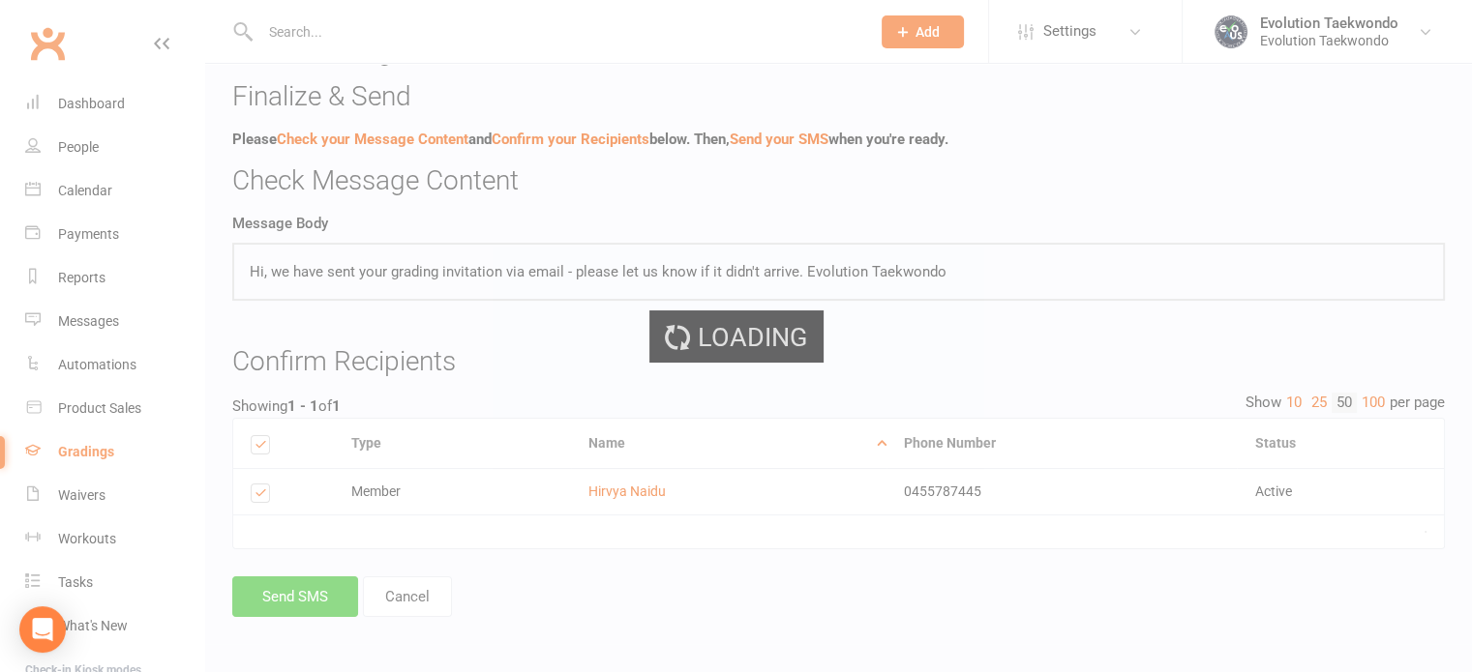
scroll to position [102, 0]
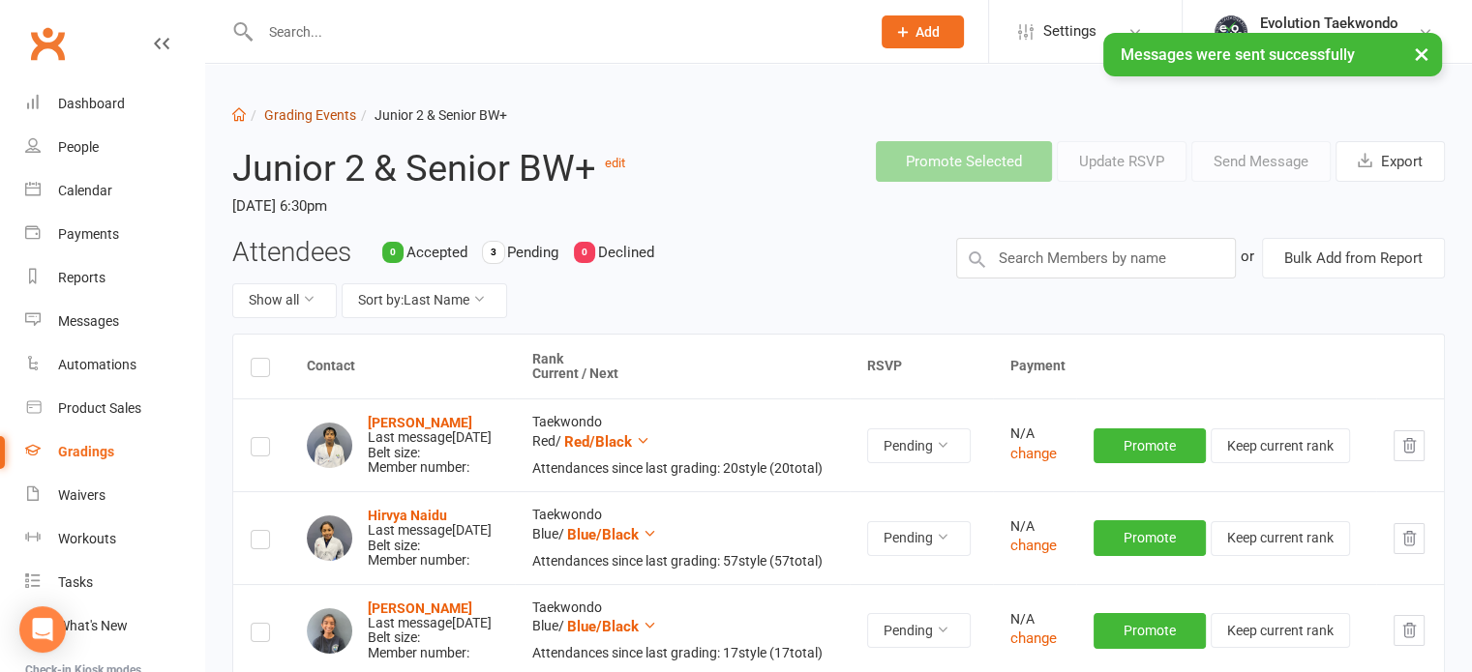
click at [286, 120] on link "Grading Events" at bounding box center [310, 114] width 92 height 15
